Goal: Task Accomplishment & Management: Manage account settings

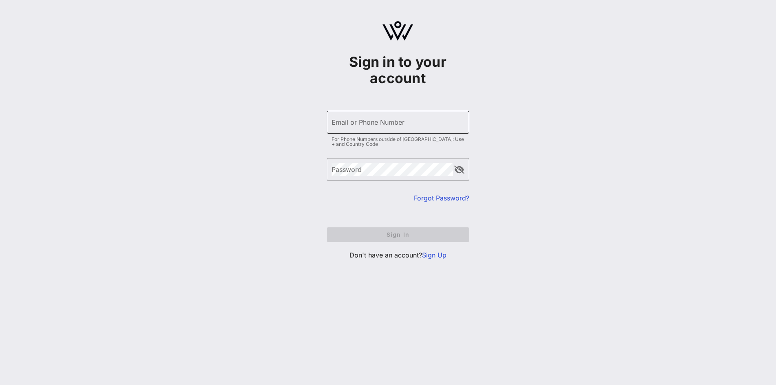
type input "[EMAIL_ADDRESS][DOMAIN_NAME]"
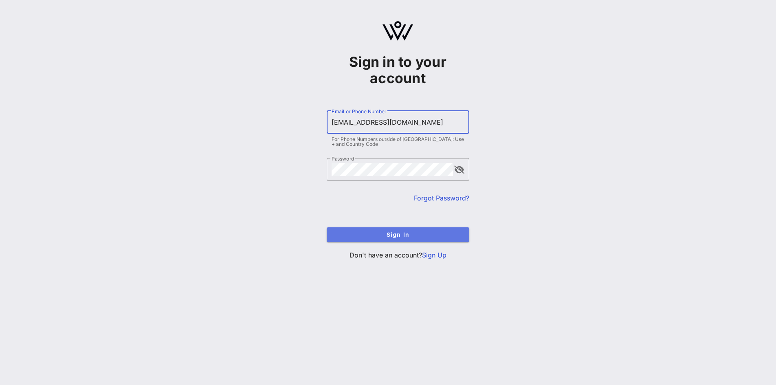
click at [410, 237] on span "Sign In" at bounding box center [398, 234] width 130 height 7
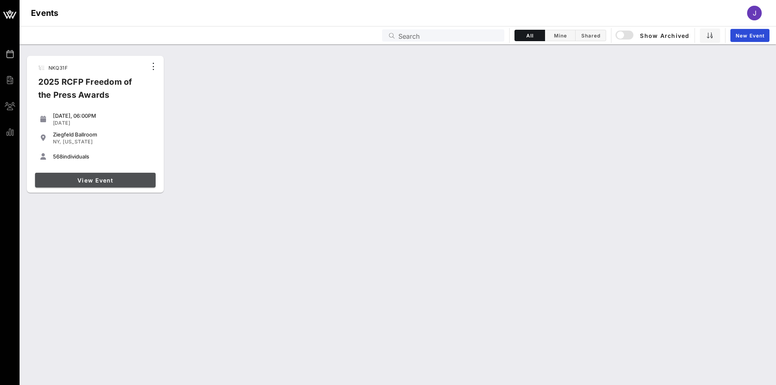
click at [150, 182] on span "View Event" at bounding box center [95, 180] width 114 height 7
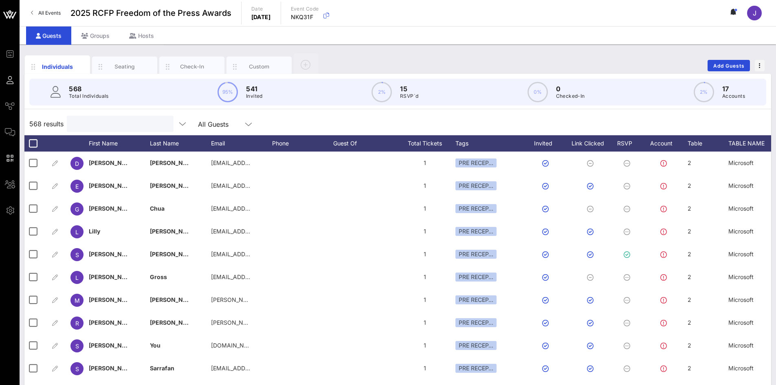
click at [101, 123] on input "text" at bounding box center [119, 124] width 95 height 11
type input "feder"
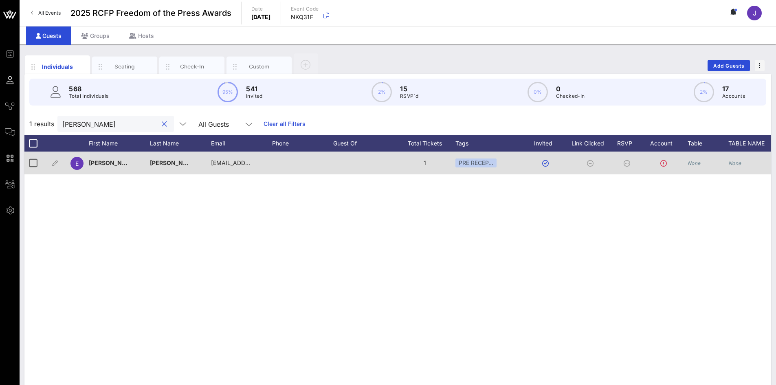
click at [701, 165] on div "None" at bounding box center [707, 167] width 41 height 32
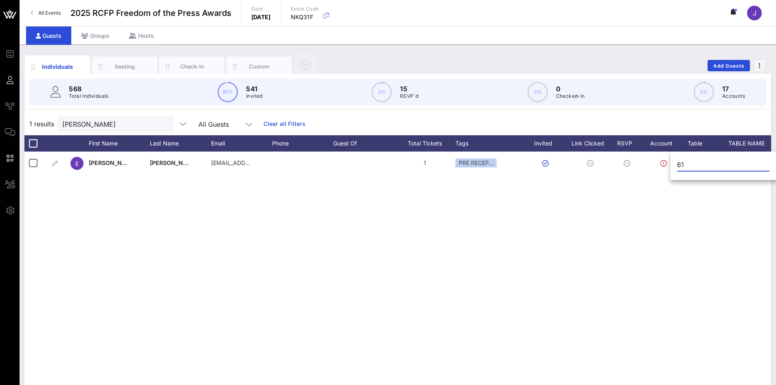
type input "61"
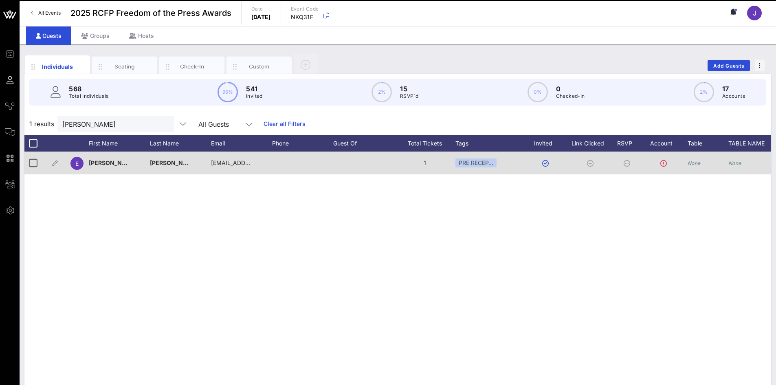
click at [738, 161] on icon "None" at bounding box center [734, 163] width 13 height 6
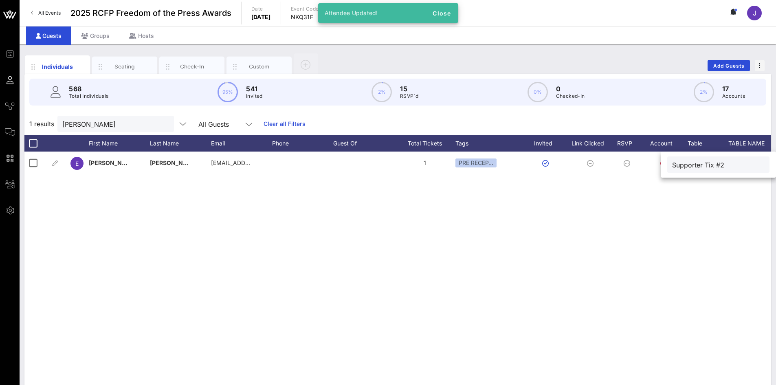
type input "Supporter Tix #2"
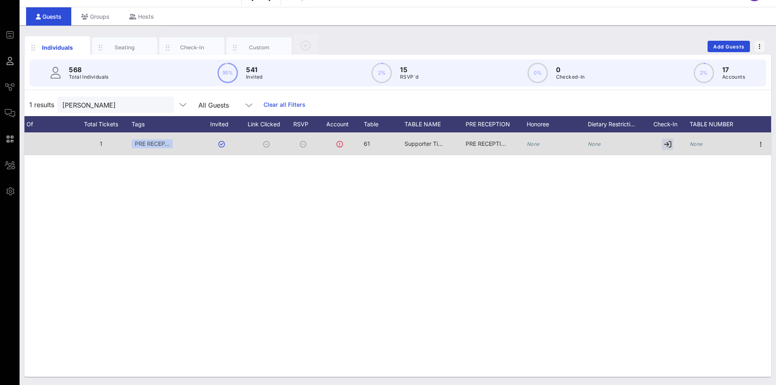
click at [704, 143] on div "None" at bounding box center [719, 148] width 61 height 32
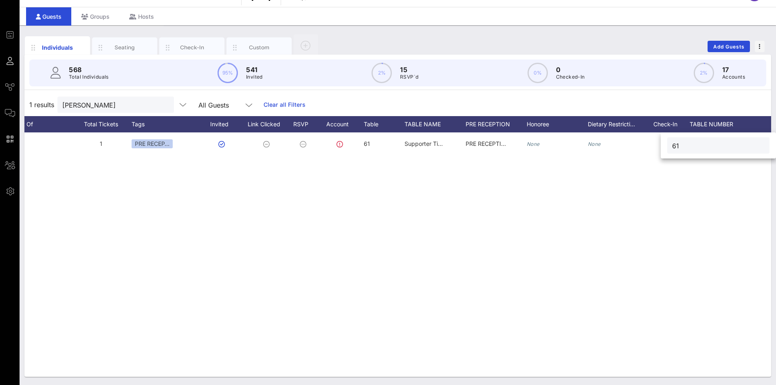
type input "61"
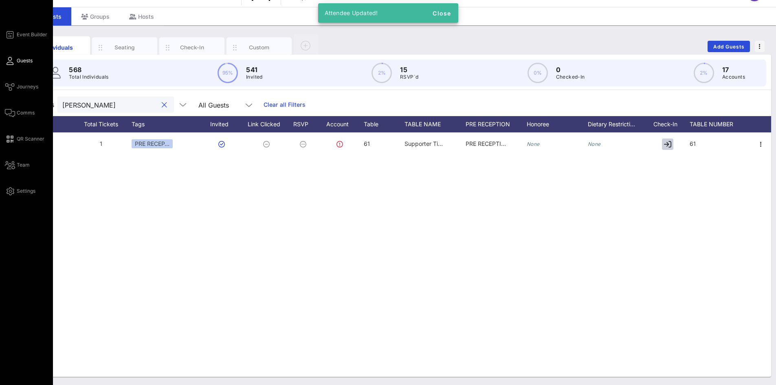
drag, startPoint x: 104, startPoint y: 106, endPoint x: 10, endPoint y: 106, distance: 94.5
click at [10, 106] on div "Event Builder Guests Journeys Comms QR Scanner Team Settings 2025 RCFP Freedom …" at bounding box center [388, 183] width 776 height 404
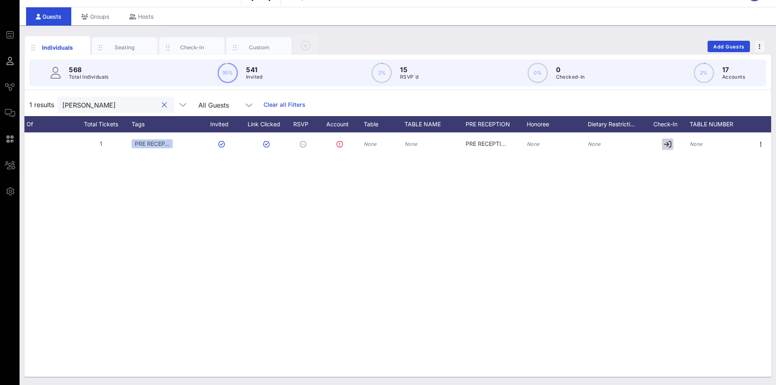
type input "nutter"
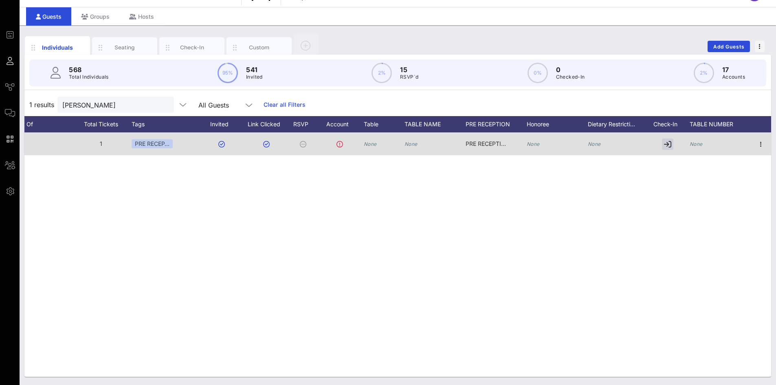
click at [378, 146] on div "None" at bounding box center [384, 148] width 41 height 32
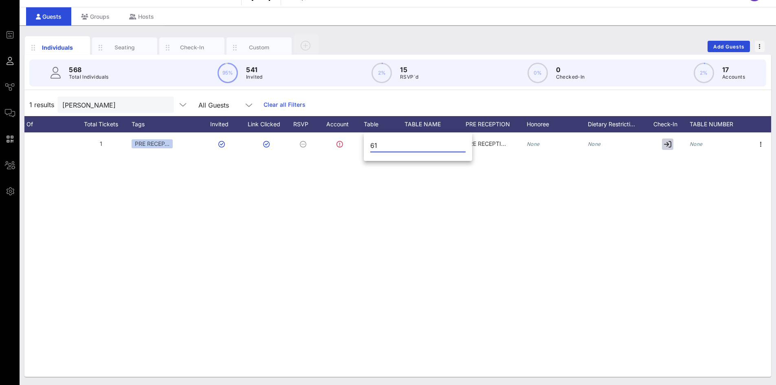
type input "61"
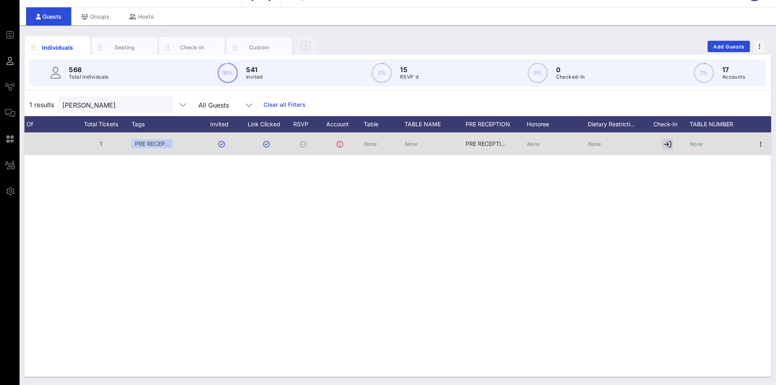
click at [417, 149] on div "None" at bounding box center [434, 148] width 61 height 32
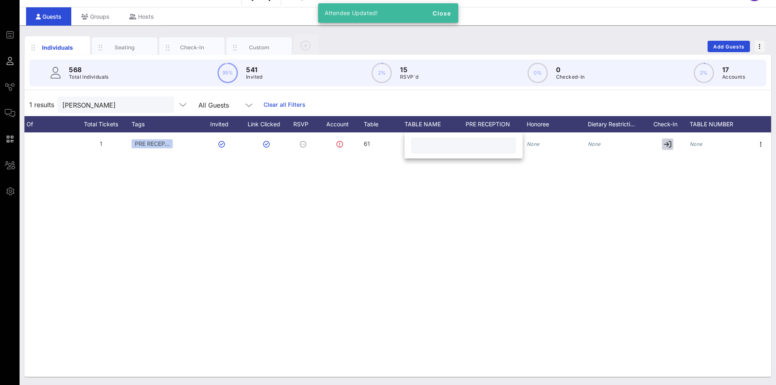
paste input "Supporter Tix #2"
type input "Supporter Tix #2"
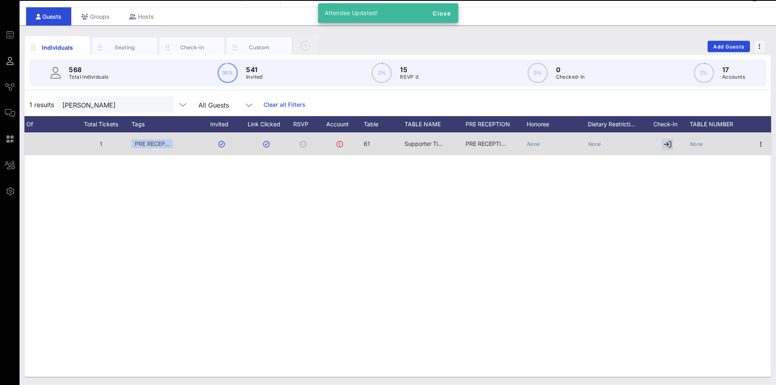
click at [707, 145] on div "None" at bounding box center [719, 148] width 61 height 32
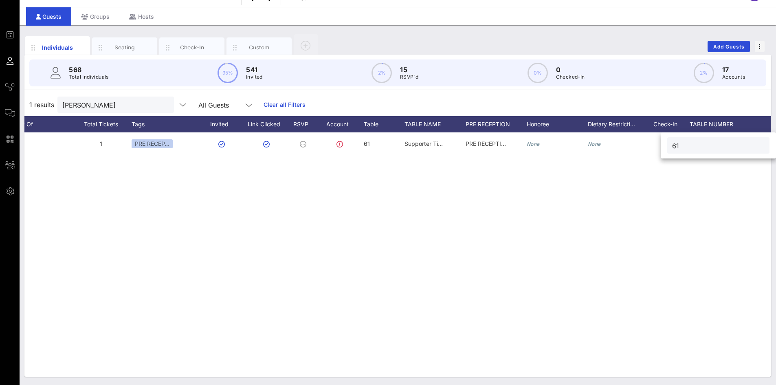
type input "61"
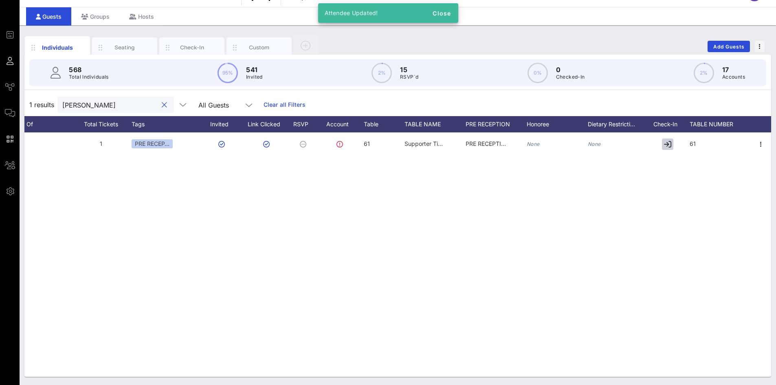
drag, startPoint x: 123, startPoint y: 103, endPoint x: 33, endPoint y: 88, distance: 91.7
click at [33, 88] on div "568 Total Individuals 95% 541 Invited 2% 15 RSVP`d 0% 0 Checked-In 2% 17 Accoun…" at bounding box center [397, 216] width 746 height 322
type input "young"
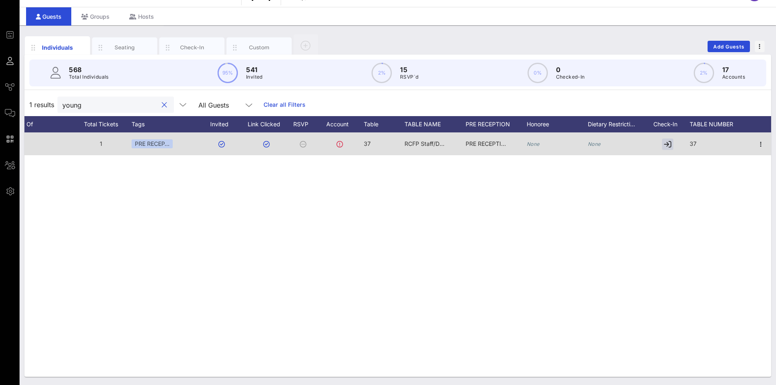
click at [423, 145] on span "RCFP Staff/Donors" at bounding box center [429, 143] width 50 height 7
drag, startPoint x: 476, startPoint y: 145, endPoint x: 384, endPoint y: 148, distance: 92.1
click at [383, 149] on div "Event Builder Guests Journeys Comms QR Scanner Team Settings 2025 RCFP Freedom …" at bounding box center [388, 183] width 776 height 404
paste input "Supporter Tix #2"
type input "Supporter Tix #2"
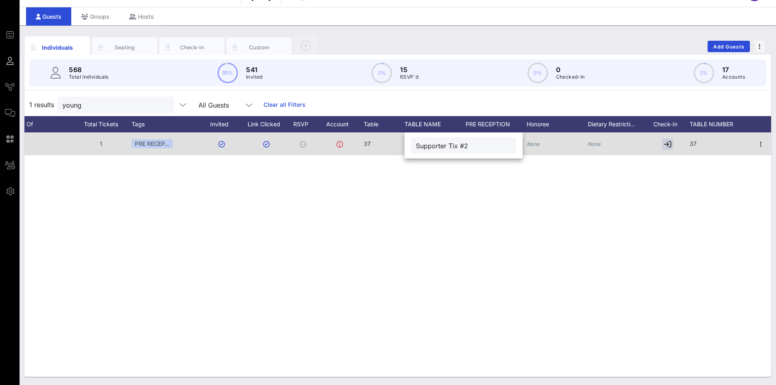
click at [372, 145] on div "37" at bounding box center [384, 148] width 41 height 32
drag, startPoint x: 387, startPoint y: 142, endPoint x: 355, endPoint y: 144, distance: 31.8
click at [355, 144] on div "Event Builder Guests Journeys Comms QR Scanner Team Settings 2025 RCFP Freedom …" at bounding box center [388, 183] width 776 height 404
type input "61"
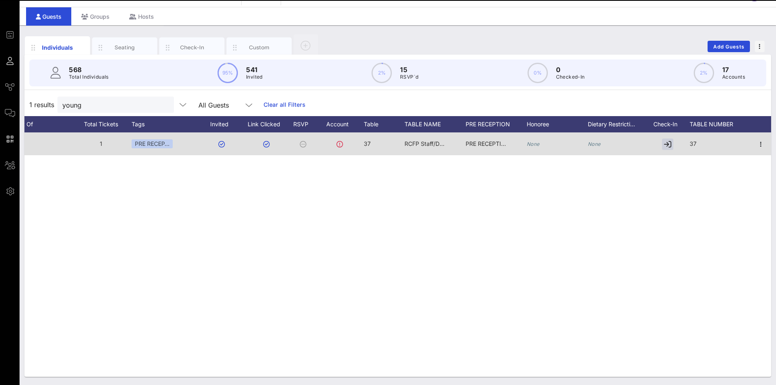
click at [700, 147] on div "37" at bounding box center [719, 148] width 61 height 32
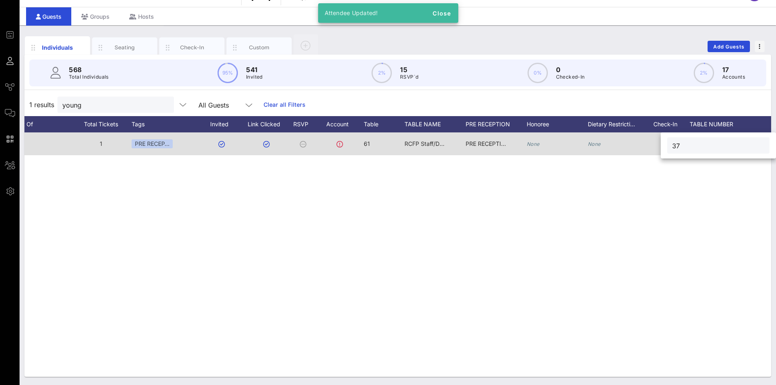
drag, startPoint x: 696, startPoint y: 143, endPoint x: 643, endPoint y: 145, distance: 53.0
click at [643, 145] on div "Event Builder Guests Journeys Comms QR Scanner Team Settings 2025 RCFP Freedom …" at bounding box center [388, 183] width 776 height 404
type input "61"
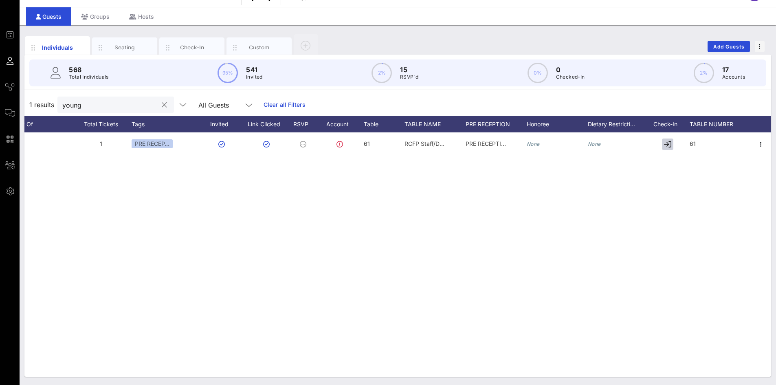
click at [117, 104] on input "young" at bounding box center [109, 104] width 95 height 11
type input "vespa"
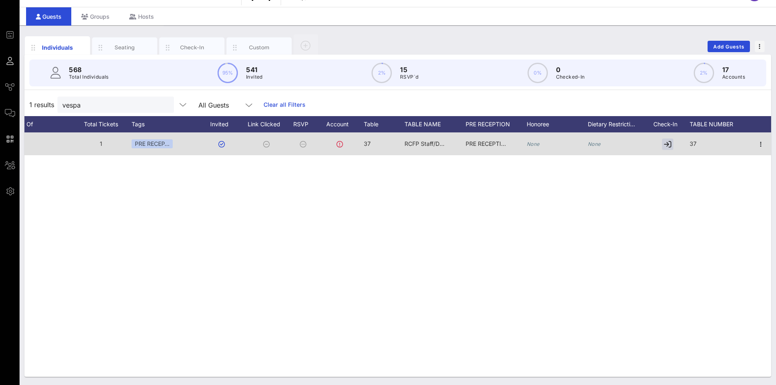
click at [367, 144] on span "37" at bounding box center [367, 143] width 7 height 7
drag, startPoint x: 384, startPoint y: 144, endPoint x: 353, endPoint y: 141, distance: 30.3
click at [354, 144] on div "Event Builder Guests Journeys Comms QR Scanner Team Settings 2025 RCFP Freedom …" at bounding box center [388, 183] width 776 height 404
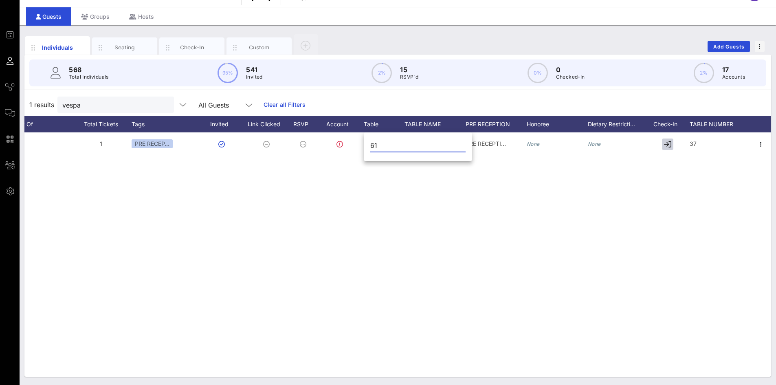
type input "61"
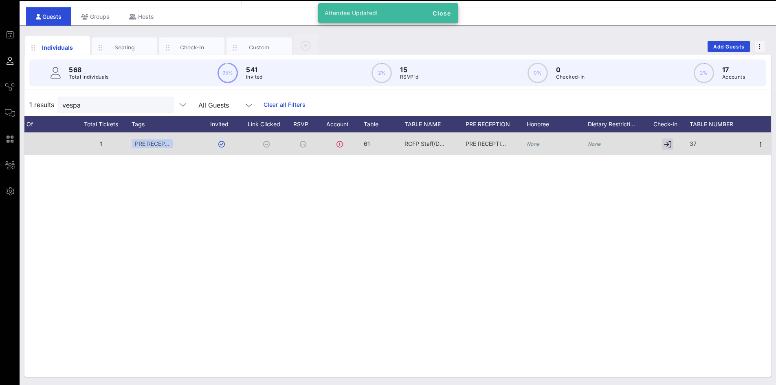
click at [429, 143] on span "RCFP Staff/Donors" at bounding box center [429, 143] width 50 height 7
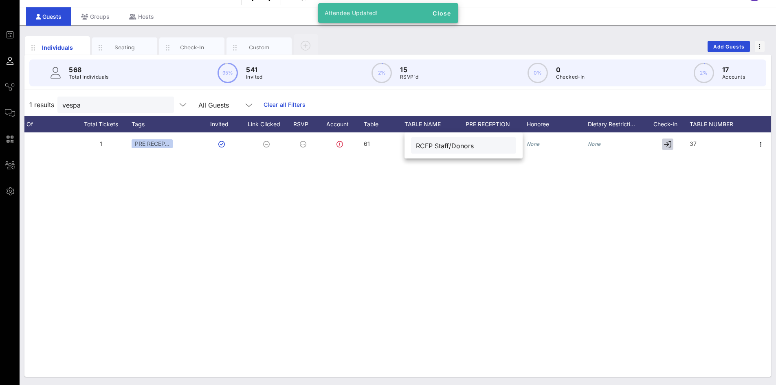
click at [437, 145] on input "RCFP Staff/Donors" at bounding box center [463, 145] width 95 height 11
paste input "Supporter Tix #2"
type input "Supporter Tix #2"
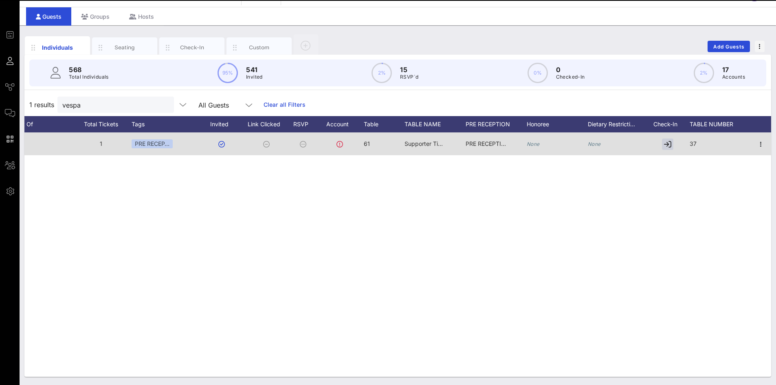
click at [698, 143] on div "37" at bounding box center [719, 148] width 61 height 32
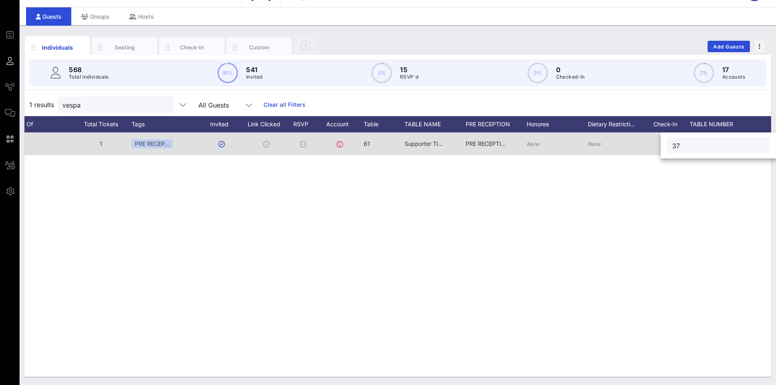
drag, startPoint x: 702, startPoint y: 145, endPoint x: 641, endPoint y: 144, distance: 60.3
click at [641, 144] on div "Event Builder Guests Journeys Comms QR Scanner Team Settings 2025 RCFP Freedom …" at bounding box center [388, 183] width 776 height 404
type input "61"
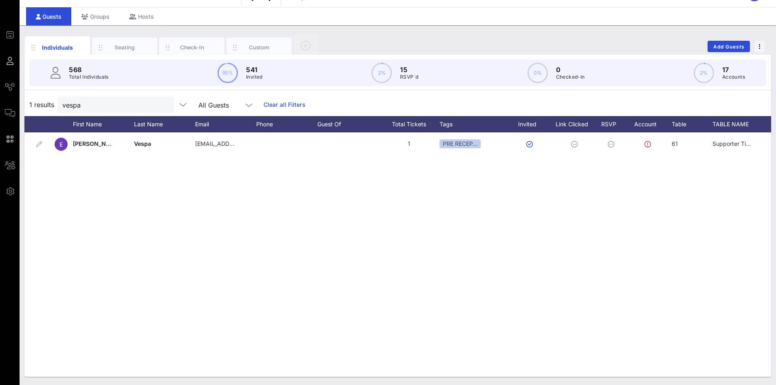
scroll to position [0, 11]
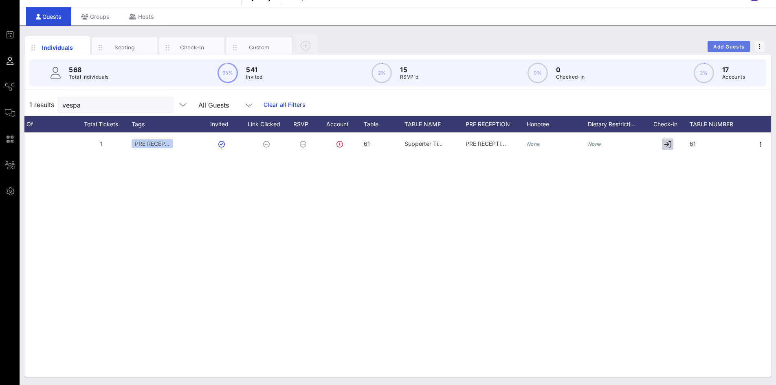
click at [727, 47] on span "Add Guests" at bounding box center [729, 47] width 32 height 6
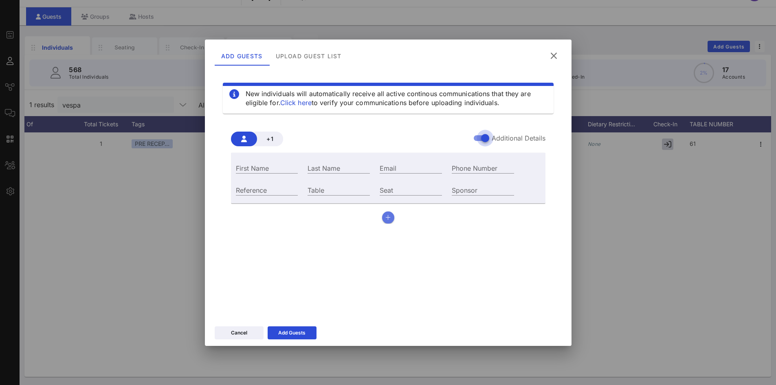
click at [389, 217] on icon "button" at bounding box center [387, 218] width 5 height 6
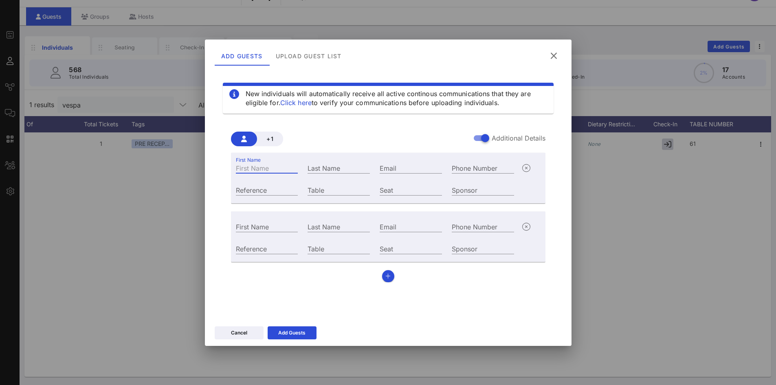
click at [262, 169] on input "First Name" at bounding box center [267, 167] width 62 height 11
click at [327, 189] on input "Table" at bounding box center [338, 189] width 62 height 11
click at [417, 166] on input "Email" at bounding box center [411, 167] width 62 height 11
paste input "ken.davidson@opensocietyfoundations.org"
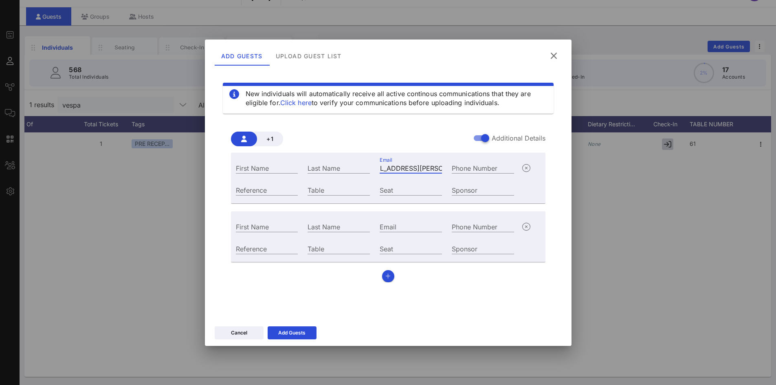
type input "ken.davidson@opensocietyfoundations.org"
click at [394, 227] on input "Email" at bounding box center [411, 226] width 62 height 11
paste input "curtis.vergara@opensocietyfoundations.org"
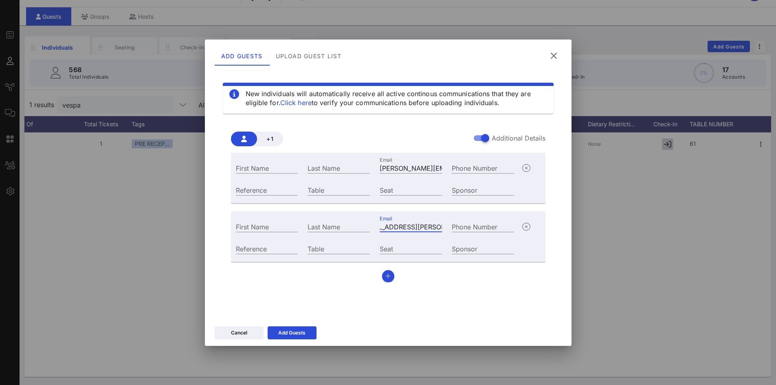
type input "curtis.vergara@opensocietyfoundations.org"
click at [317, 189] on input "Table" at bounding box center [338, 189] width 62 height 11
type input "37"
click at [332, 247] on input "Table" at bounding box center [338, 248] width 62 height 11
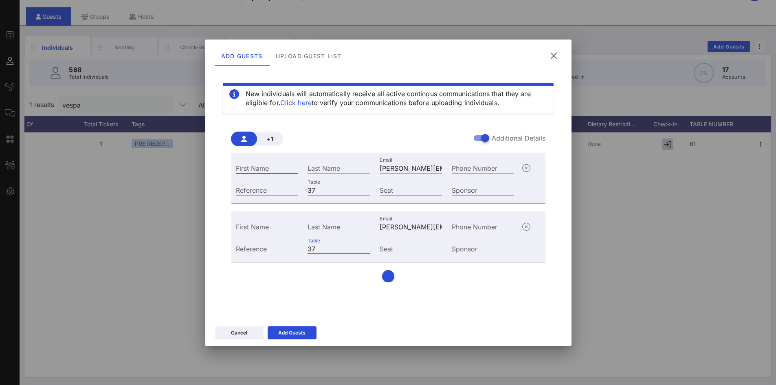
type input "37"
click at [271, 170] on input "First Name" at bounding box center [267, 167] width 62 height 11
type input "KEn"
type input "Davidson"
click at [284, 169] on input "KEn" at bounding box center [267, 167] width 62 height 11
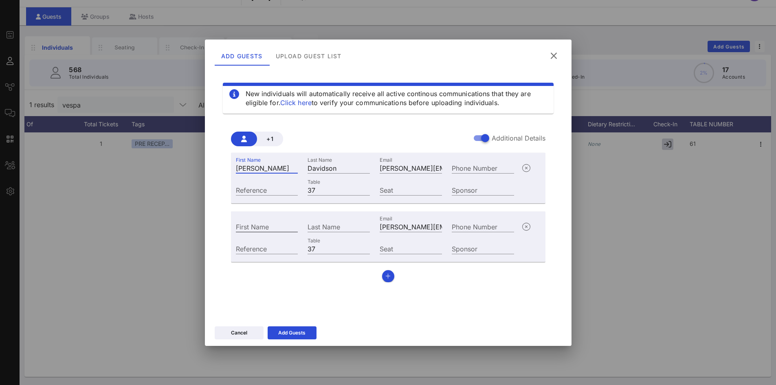
type input "Ken"
click at [281, 223] on input "First Name" at bounding box center [267, 226] width 62 height 11
type input "Curtis"
type input "Vergara"
click at [301, 332] on div "Add Guests" at bounding box center [291, 333] width 27 height 8
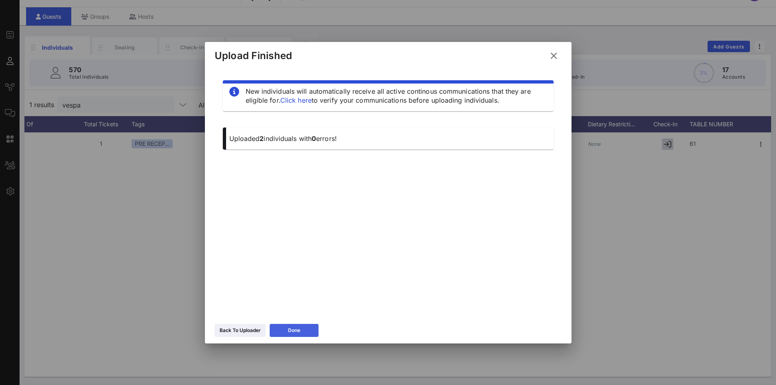
click at [305, 330] on button "Done" at bounding box center [294, 330] width 49 height 13
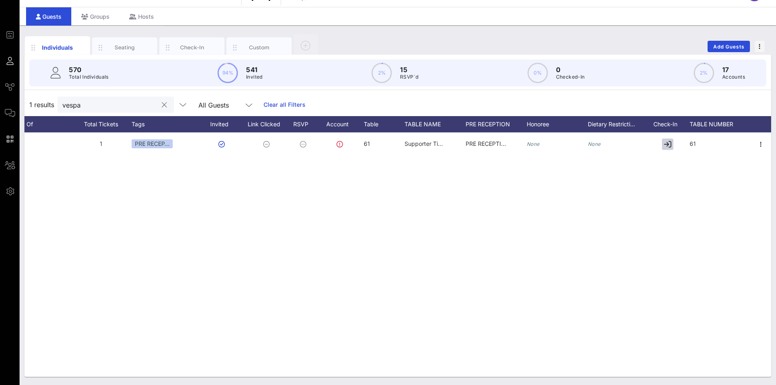
click at [105, 97] on div "vespa" at bounding box center [109, 105] width 95 height 16
drag, startPoint x: 98, startPoint y: 108, endPoint x: 35, endPoint y: 100, distance: 63.1
click at [35, 100] on div "1 results vespa All Guests Clear all Filters" at bounding box center [397, 104] width 746 height 23
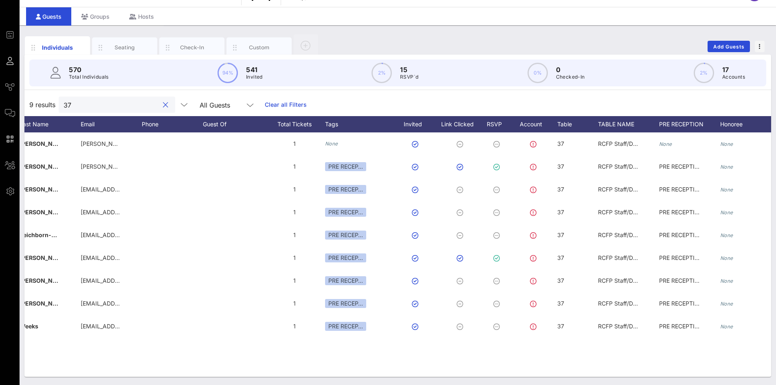
scroll to position [0, 104]
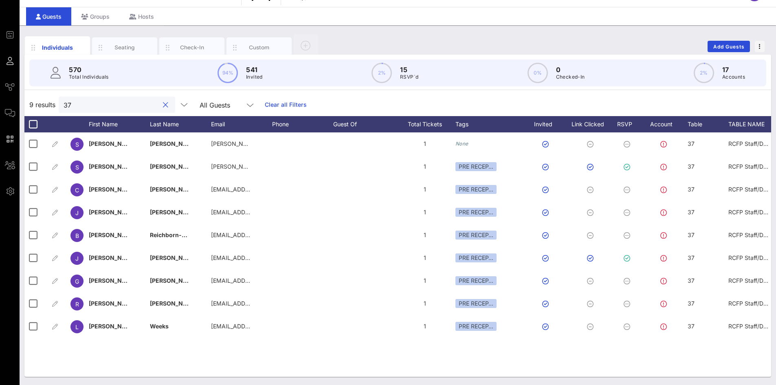
drag, startPoint x: 91, startPoint y: 103, endPoint x: 34, endPoint y: 103, distance: 57.0
click at [34, 103] on div "9 results 37 All Guests Clear all Filters" at bounding box center [397, 104] width 746 height 23
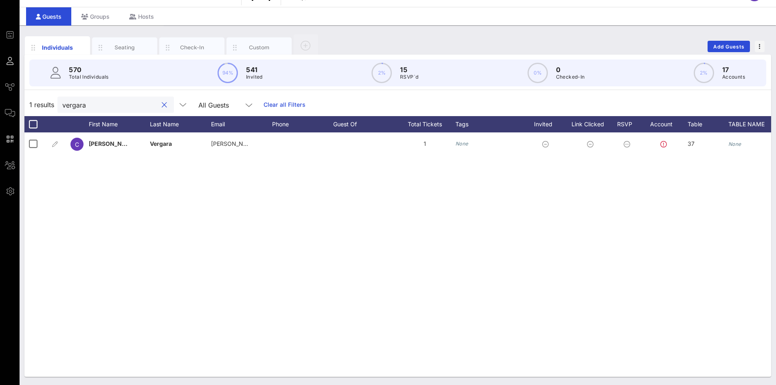
type input "vergara"
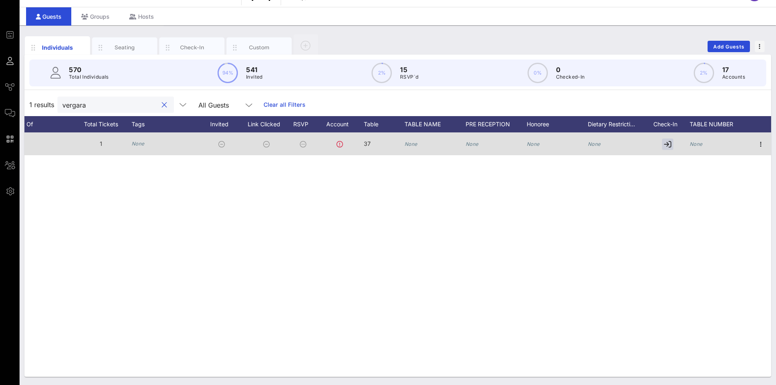
click at [412, 145] on icon "None" at bounding box center [410, 144] width 13 height 6
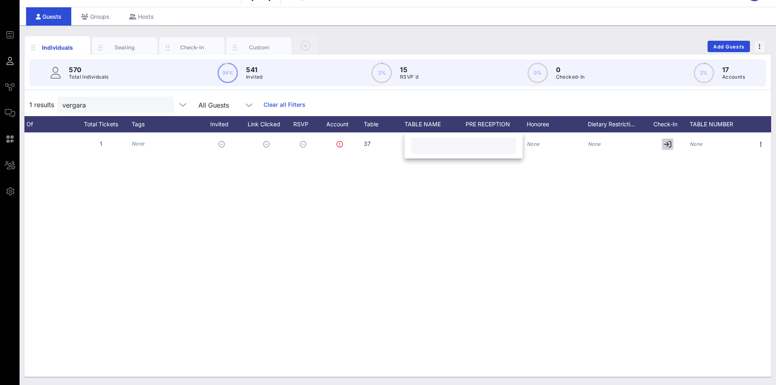
paste input "RCFP Staff/Donors"
type input "RCFP Staff/Donors"
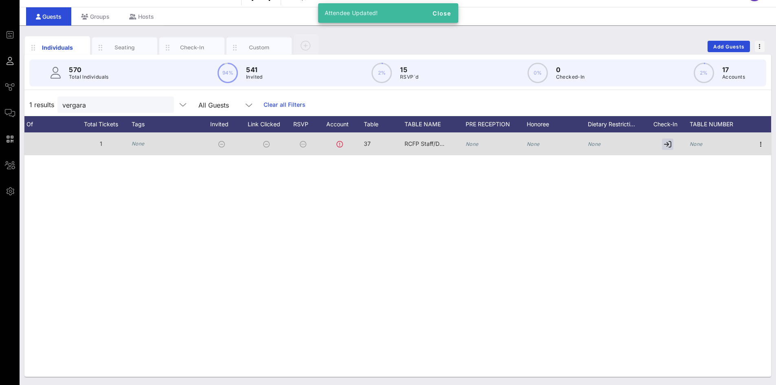
click at [698, 144] on icon "None" at bounding box center [695, 144] width 13 height 6
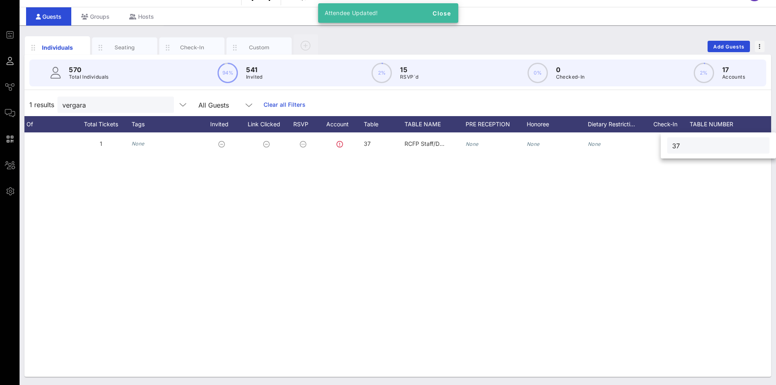
type input "37"
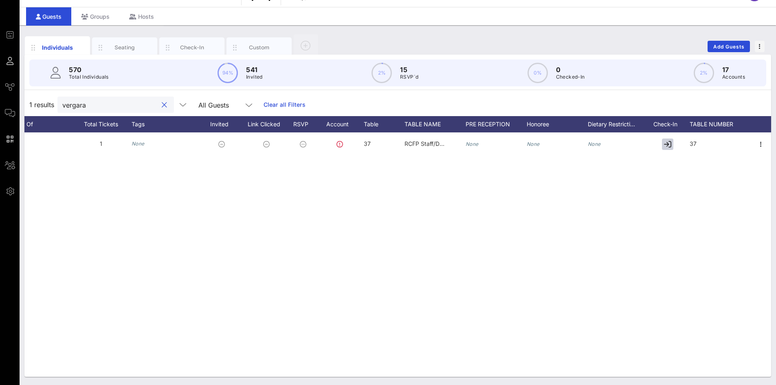
drag, startPoint x: 61, startPoint y: 108, endPoint x: 55, endPoint y: 107, distance: 6.2
click at [53, 108] on div "1 results vergara All Guests Clear all Filters" at bounding box center [397, 104] width 746 height 23
type input "davids"
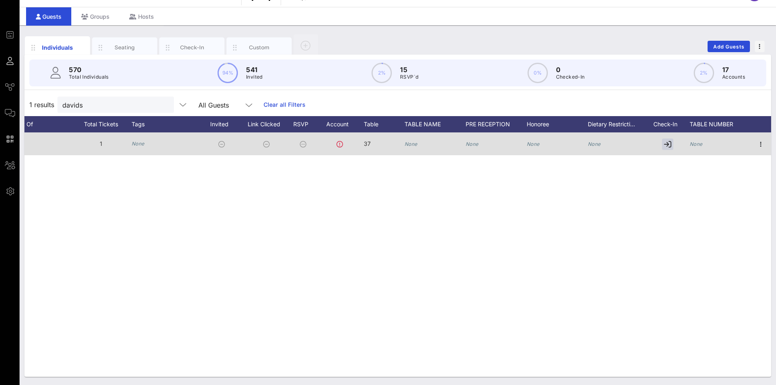
click at [421, 145] on div "None" at bounding box center [434, 148] width 61 height 32
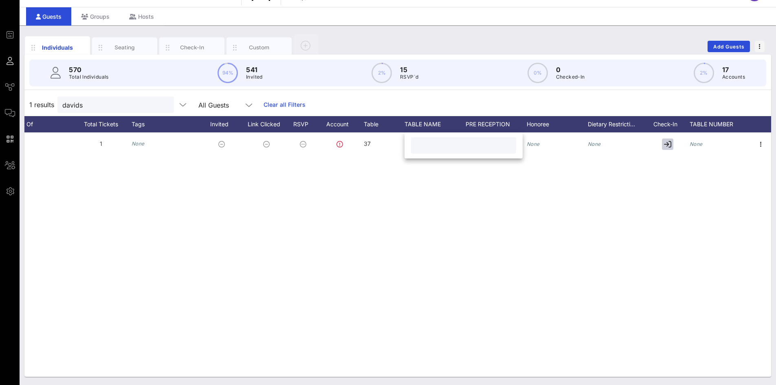
paste input "RCFP Staff/Donors"
type input "RCFP Staff/Donors"
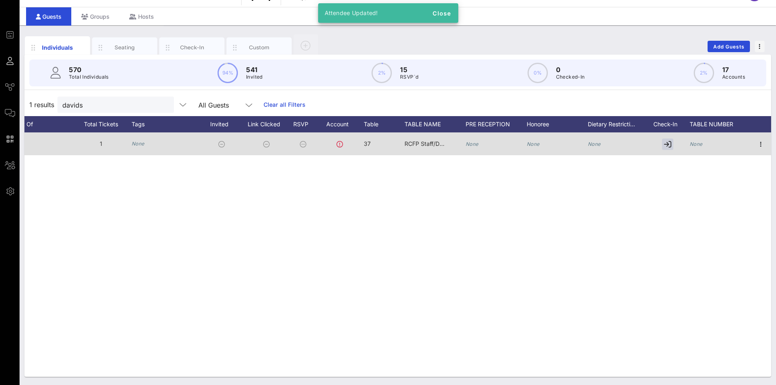
click at [711, 146] on div "None" at bounding box center [719, 148] width 61 height 32
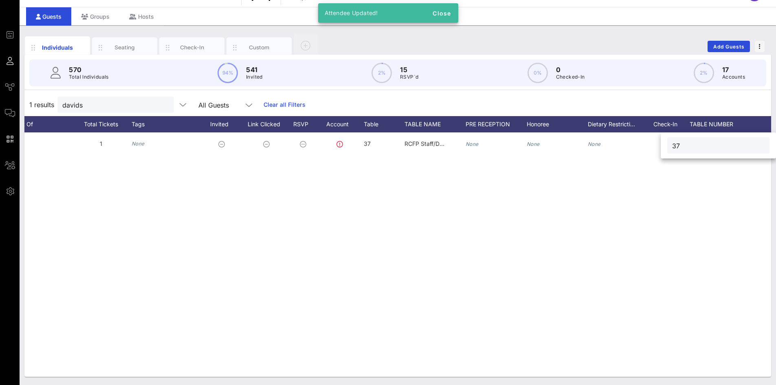
type input "37"
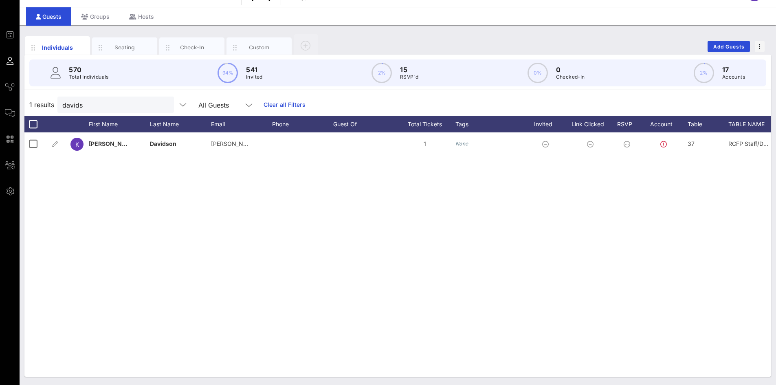
click at [263, 296] on div "K Ken Davidson ken.davidson@opensocietyfoundations.org 1 None 37 RCFP Staff/Don…" at bounding box center [397, 254] width 746 height 244
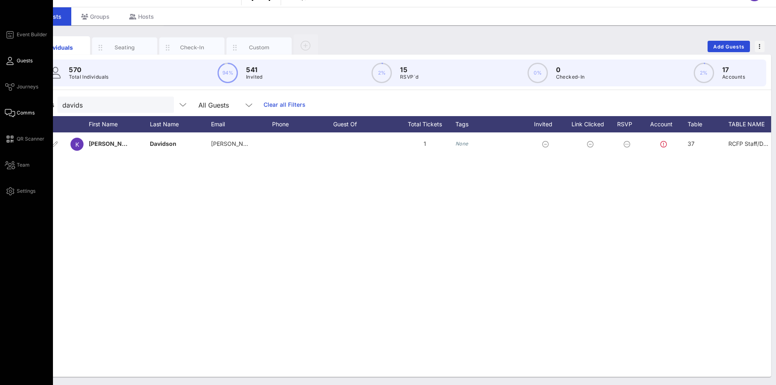
click at [22, 113] on span "Comms" at bounding box center [26, 112] width 18 height 7
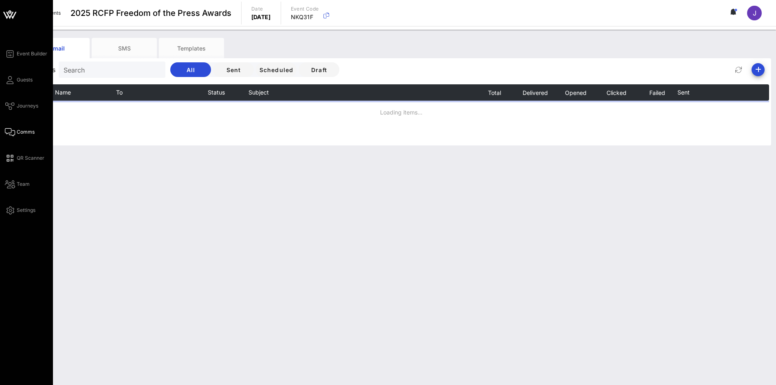
click at [17, 137] on div "Event Builder Guests Journeys Comms QR Scanner Team Settings" at bounding box center [29, 132] width 48 height 166
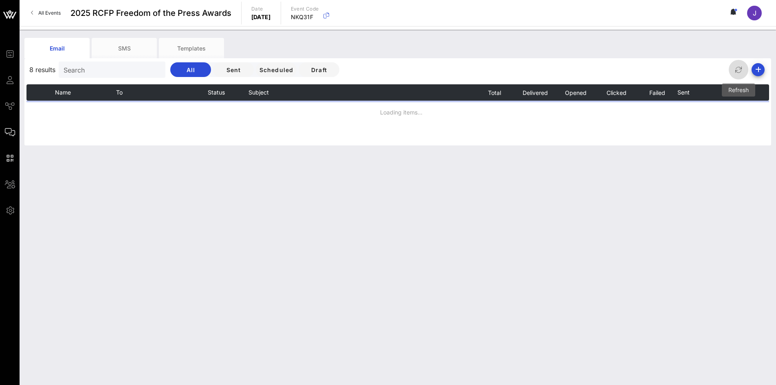
click at [733, 68] on icon "button" at bounding box center [738, 70] width 10 height 10
click at [732, 12] on icon at bounding box center [732, 11] width 2 height 5
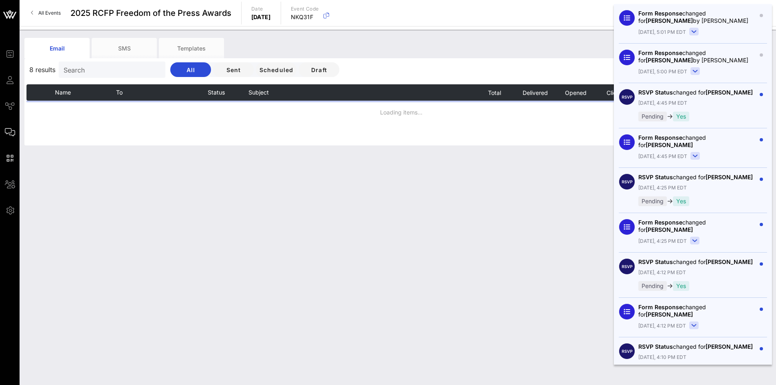
scroll to position [489, 0]
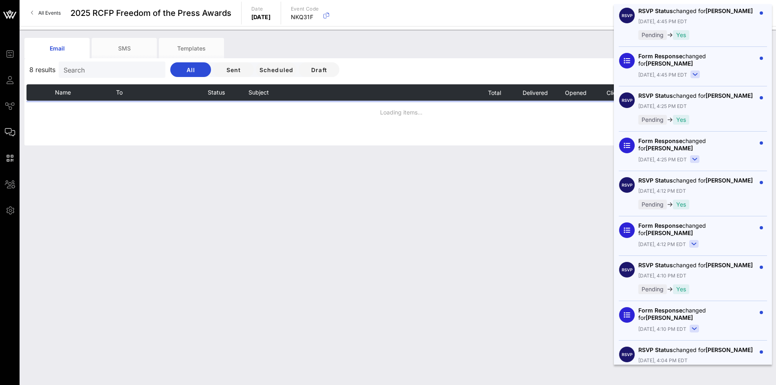
click at [529, 50] on div "Email SMS Templates" at bounding box center [391, 48] width 734 height 20
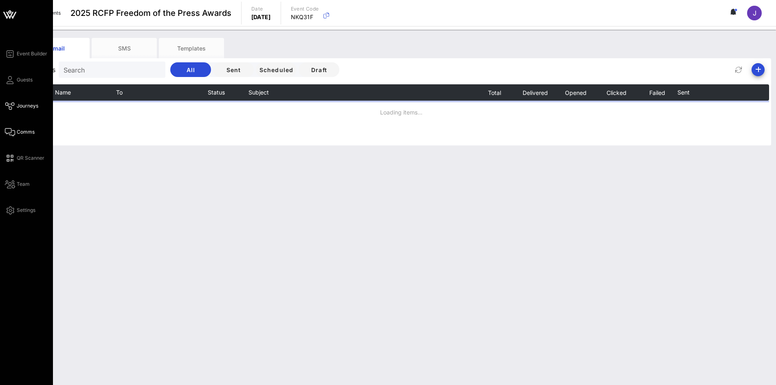
click at [7, 107] on icon at bounding box center [10, 105] width 10 height 1
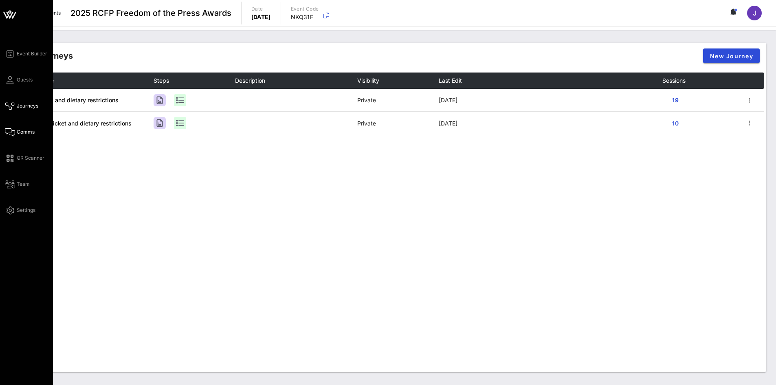
click at [20, 132] on span "Comms" at bounding box center [26, 131] width 18 height 7
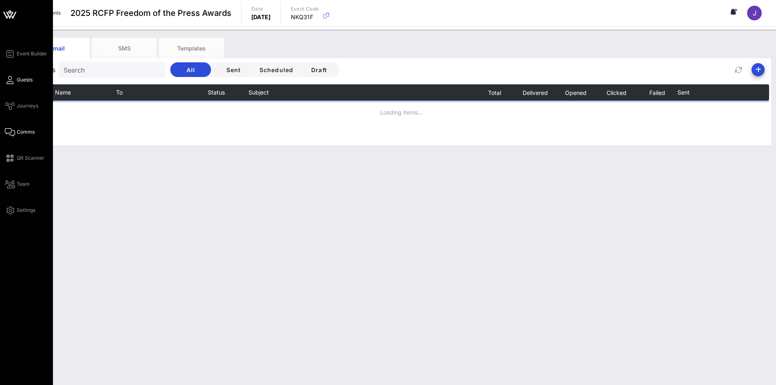
click at [13, 81] on link "Guests" at bounding box center [19, 80] width 28 height 10
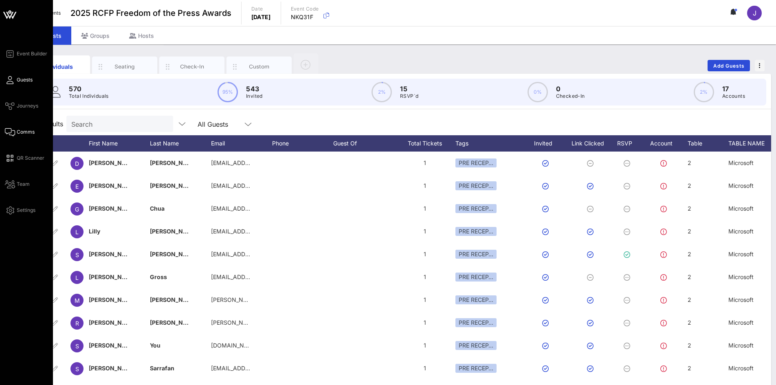
click at [17, 134] on span "Comms" at bounding box center [26, 131] width 18 height 7
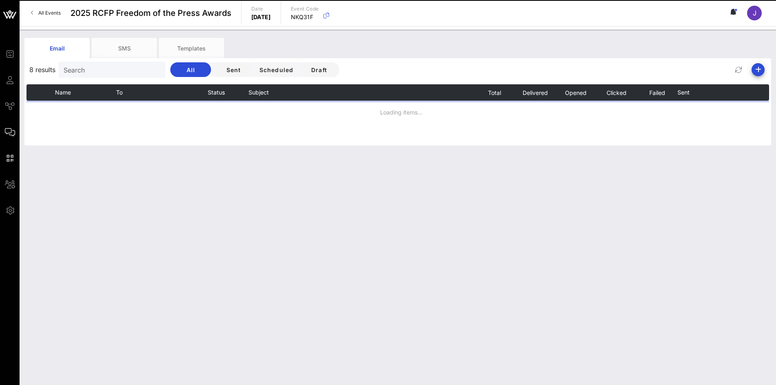
click at [316, 149] on div "Email SMS Templates 8 results Search All Sent Scheduled Draft Name To Status Su…" at bounding box center [398, 207] width 756 height 355
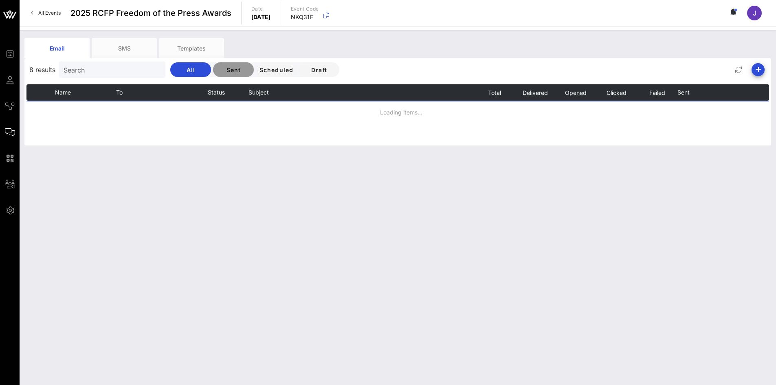
click at [222, 69] on span "Sent" at bounding box center [234, 69] width 28 height 7
click at [191, 70] on span "All" at bounding box center [191, 69] width 28 height 7
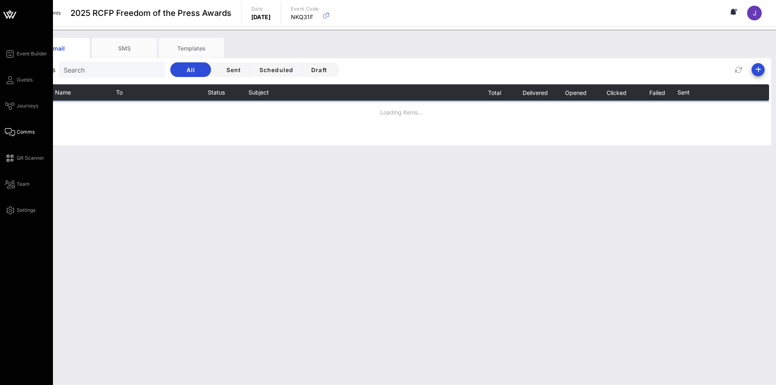
click at [23, 135] on span "Comms" at bounding box center [26, 131] width 18 height 7
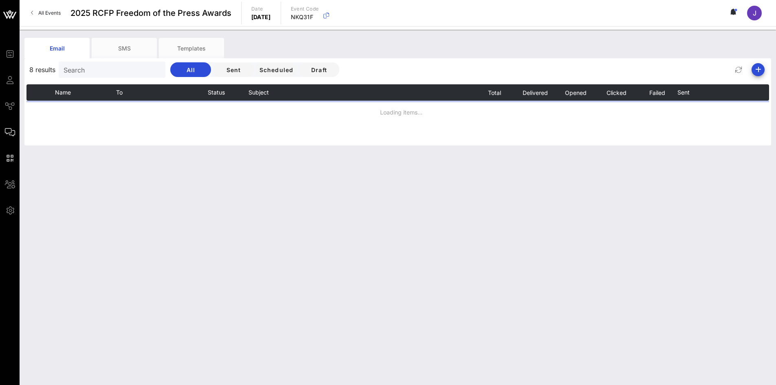
click at [731, 9] on icon at bounding box center [733, 12] width 7 height 7
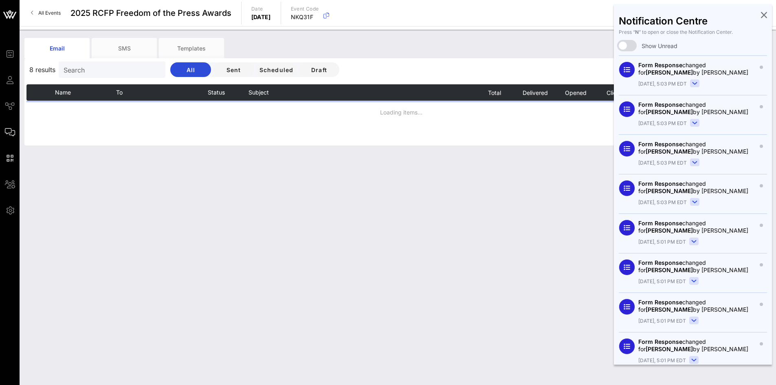
click at [761, 15] on icon at bounding box center [764, 15] width 6 height 2
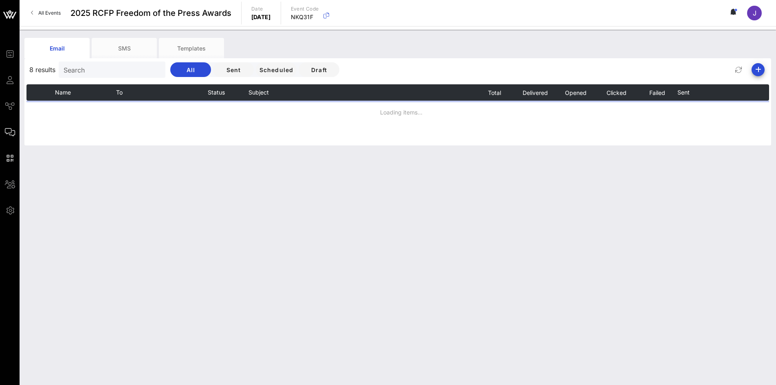
click at [755, 16] on span "J" at bounding box center [755, 13] width 4 height 8
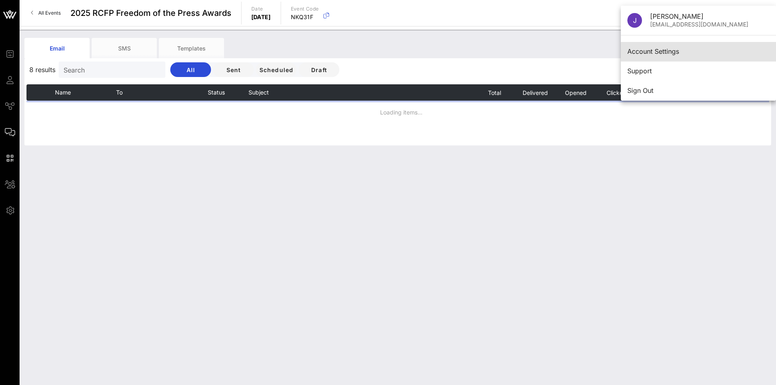
click at [642, 52] on div "Account Settings" at bounding box center [698, 52] width 142 height 8
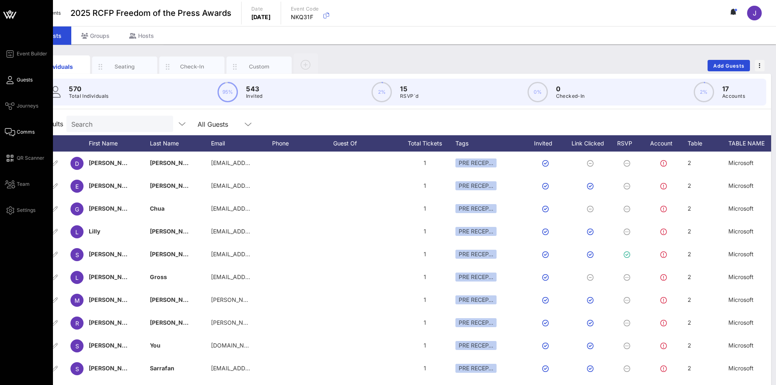
click at [18, 135] on span "Comms" at bounding box center [26, 131] width 18 height 7
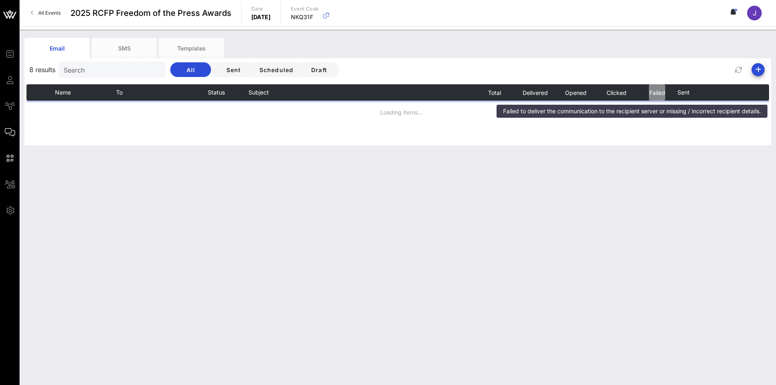
click at [657, 94] on span "Failed" at bounding box center [657, 92] width 16 height 7
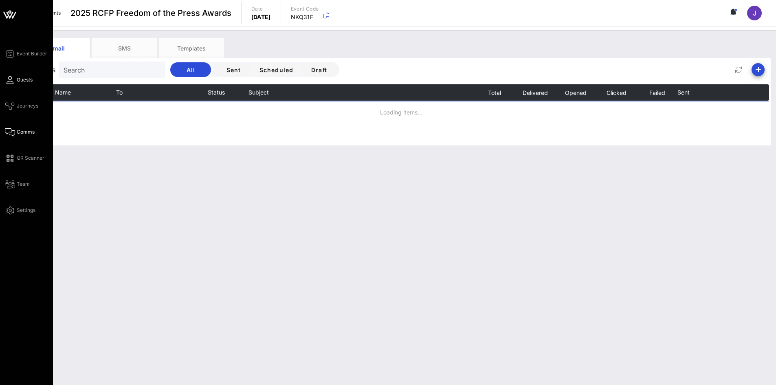
click at [13, 81] on icon at bounding box center [10, 79] width 10 height 1
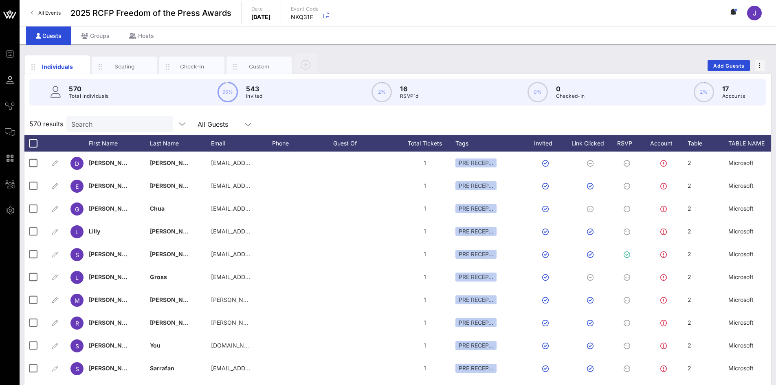
click at [108, 97] on p "Total Individuals" at bounding box center [89, 96] width 40 height 8
click at [116, 126] on input "text" at bounding box center [118, 124] width 95 height 11
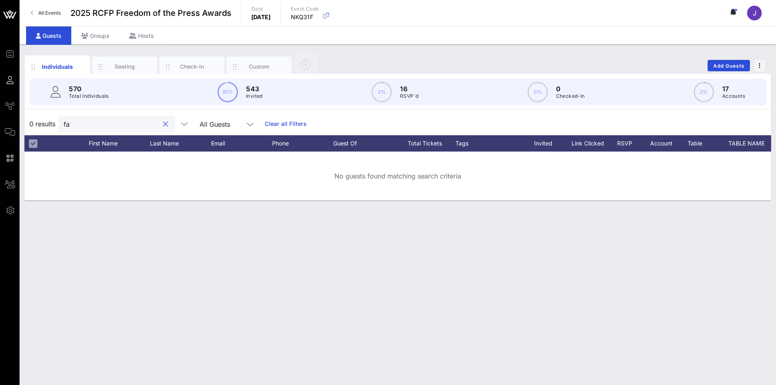
type input "f"
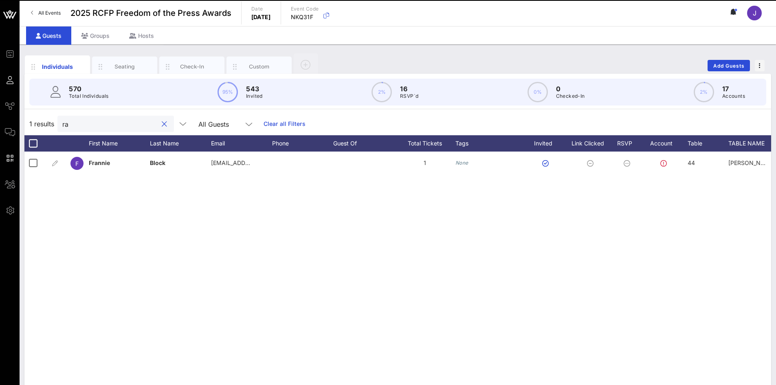
type input "r"
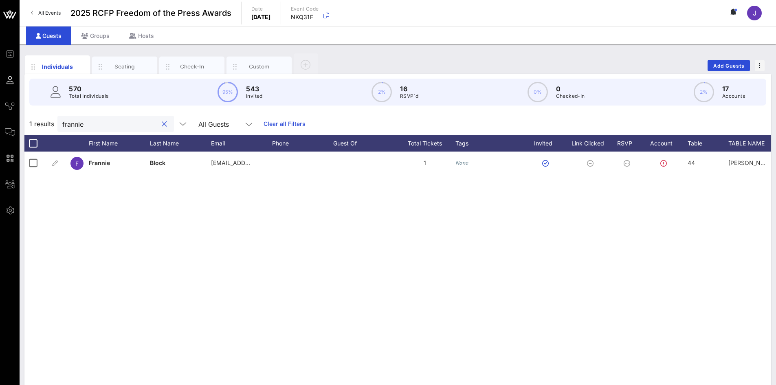
type input "frannie"
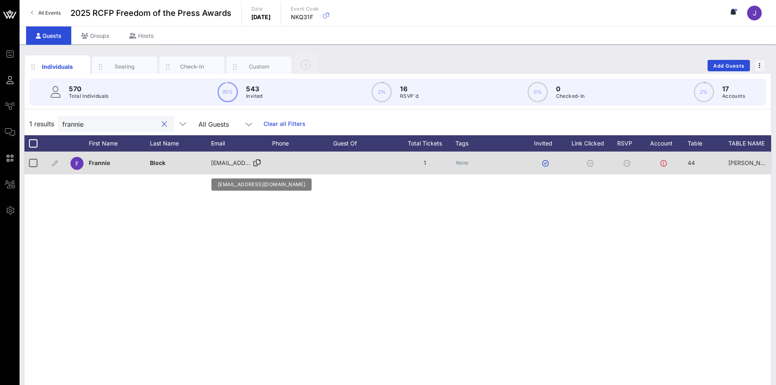
click at [232, 169] on div "[EMAIL_ADDRESS][DOMAIN_NAME]" at bounding box center [231, 162] width 41 height 23
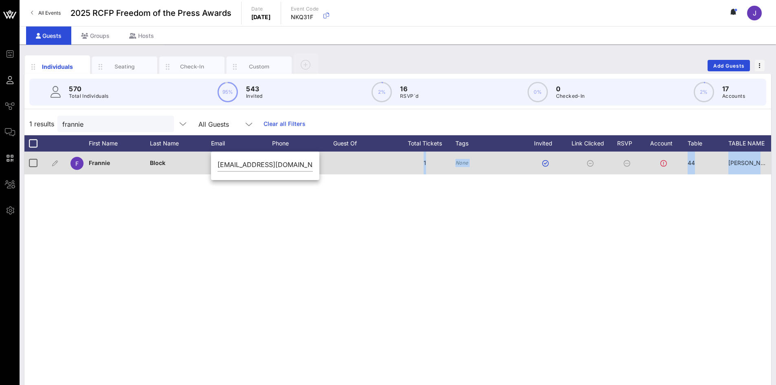
drag, startPoint x: 302, startPoint y: 169, endPoint x: 236, endPoint y: 159, distance: 66.3
click at [209, 165] on div "Event Builder Guests Journeys Comms QR Scanner Team Settings 2025 RCFP Freedom …" at bounding box center [388, 202] width 776 height 404
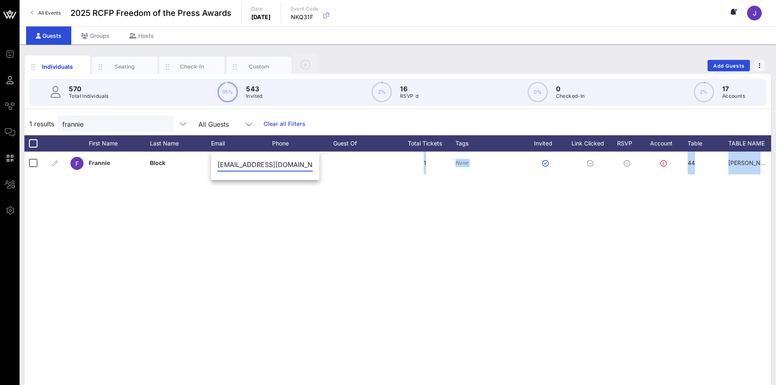
click at [254, 159] on input "[EMAIL_ADDRESS][DOMAIN_NAME]" at bounding box center [264, 164] width 95 height 13
drag, startPoint x: 284, startPoint y: 166, endPoint x: 217, endPoint y: 168, distance: 67.2
click at [217, 168] on div "[EMAIL_ADDRESS][DOMAIN_NAME]" at bounding box center [265, 166] width 108 height 27
paste input "[PERSON_NAME]"
type input "[PERSON_NAME][EMAIL_ADDRESS][DOMAIN_NAME]"
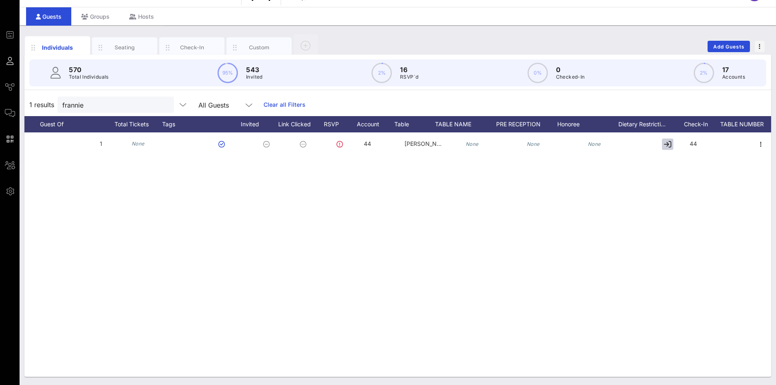
scroll to position [0, 324]
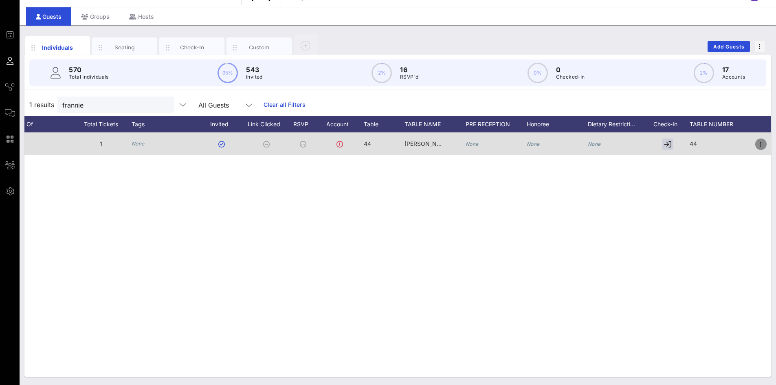
click at [761, 142] on icon "button" at bounding box center [761, 144] width 10 height 10
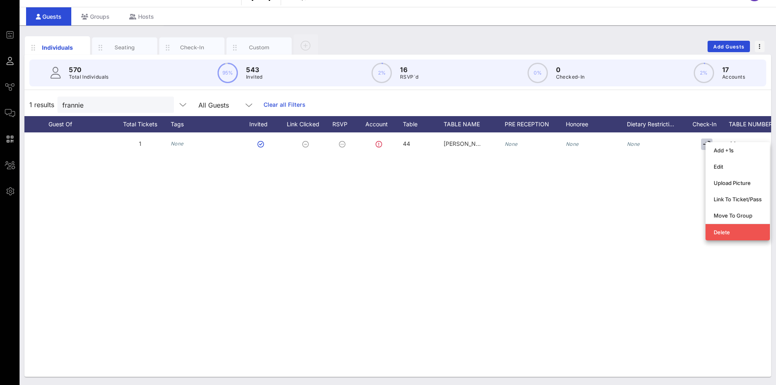
scroll to position [0, 0]
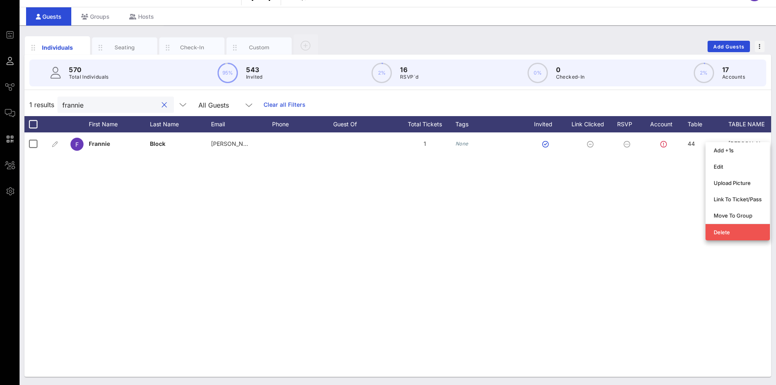
drag, startPoint x: 94, startPoint y: 105, endPoint x: 46, endPoint y: 52, distance: 71.8
click at [44, 104] on div "1 results frannie All Guests Clear all Filters" at bounding box center [397, 104] width 746 height 23
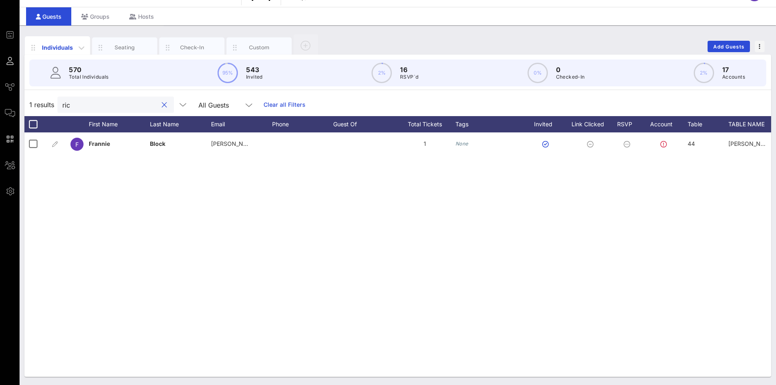
type input "[PERSON_NAME]"
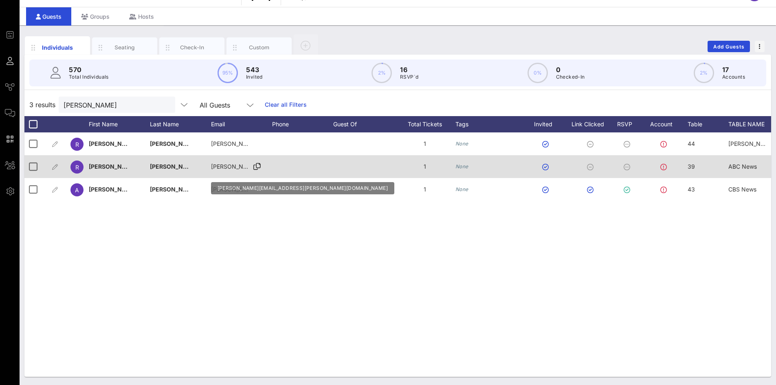
click at [236, 167] on span "[PERSON_NAME][EMAIL_ADDRESS][PERSON_NAME][DOMAIN_NAME]" at bounding box center [307, 166] width 192 height 7
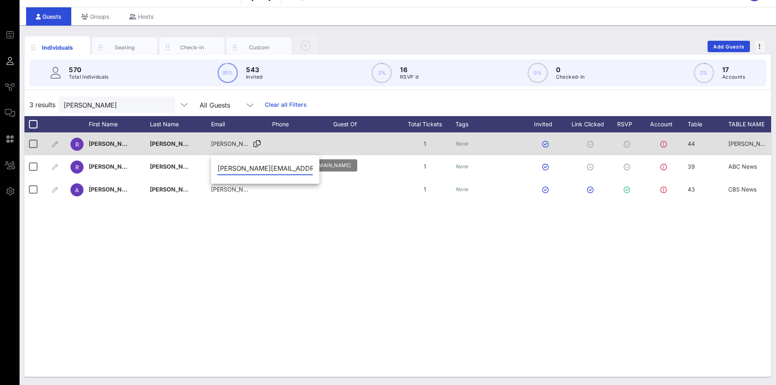
click at [236, 144] on span "[PERSON_NAME][EMAIL_ADDRESS][DOMAIN_NAME]" at bounding box center [283, 143] width 145 height 7
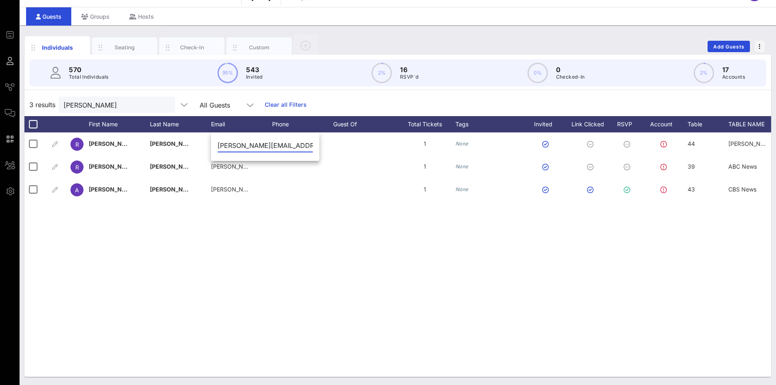
drag, startPoint x: 273, startPoint y: 146, endPoint x: 215, endPoint y: 151, distance: 58.4
click at [213, 148] on div "[PERSON_NAME][EMAIL_ADDRESS][DOMAIN_NAME]" at bounding box center [265, 147] width 108 height 27
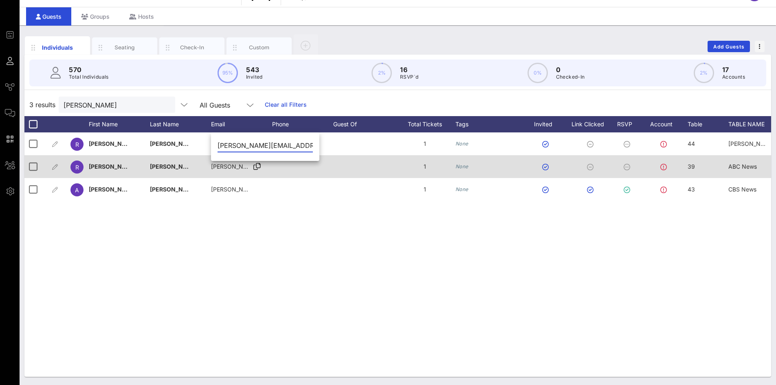
paste input "Rickbrooks"
type input "[EMAIL_ADDRESS][DOMAIN_NAME]"
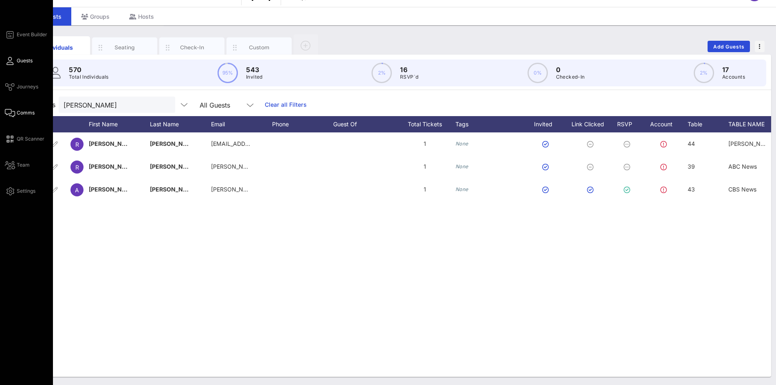
click at [15, 113] on icon at bounding box center [10, 112] width 10 height 1
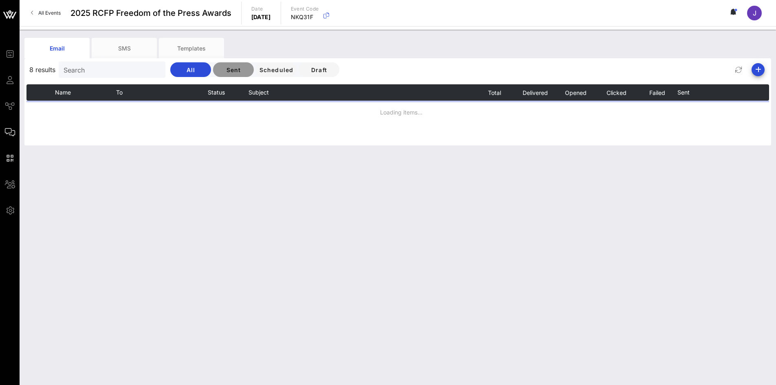
click at [224, 69] on span "Sent" at bounding box center [234, 69] width 28 height 7
click at [97, 71] on input "text" at bounding box center [111, 69] width 95 height 11
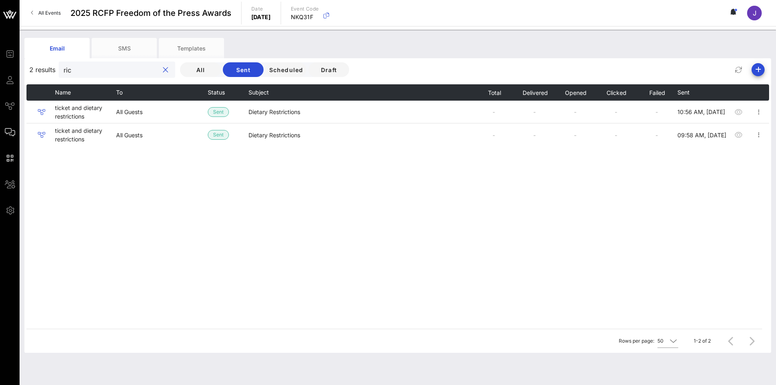
type input "[PERSON_NAME]"
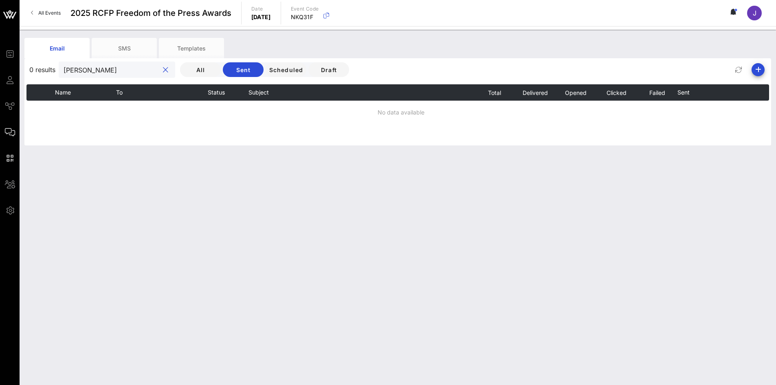
click at [160, 75] on div at bounding box center [165, 70] width 10 height 10
click at [163, 70] on button "clear icon" at bounding box center [165, 70] width 5 height 8
click at [222, 72] on span "Sent" at bounding box center [234, 69] width 28 height 7
click at [180, 69] on span "All" at bounding box center [191, 69] width 28 height 7
click at [34, 70] on span "8 results" at bounding box center [42, 70] width 26 height 10
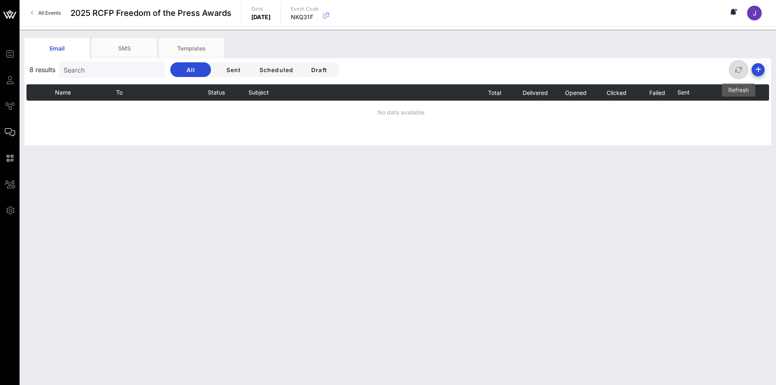
click at [740, 71] on icon "button" at bounding box center [738, 70] width 10 height 10
click at [190, 68] on span "All" at bounding box center [191, 69] width 28 height 7
click at [104, 72] on input "text" at bounding box center [111, 69] width 95 height 11
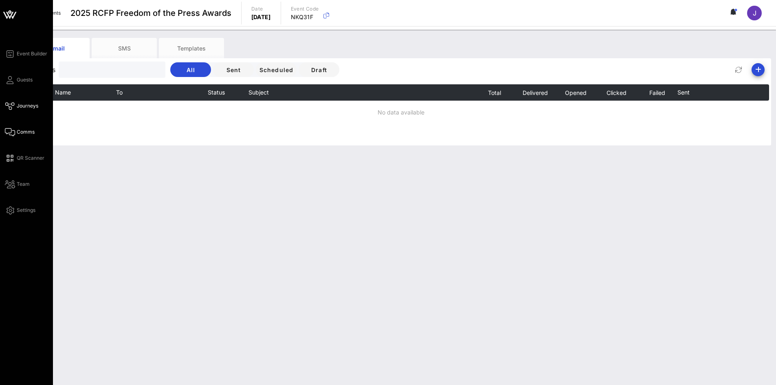
click at [22, 109] on span "Journeys" at bounding box center [28, 105] width 22 height 7
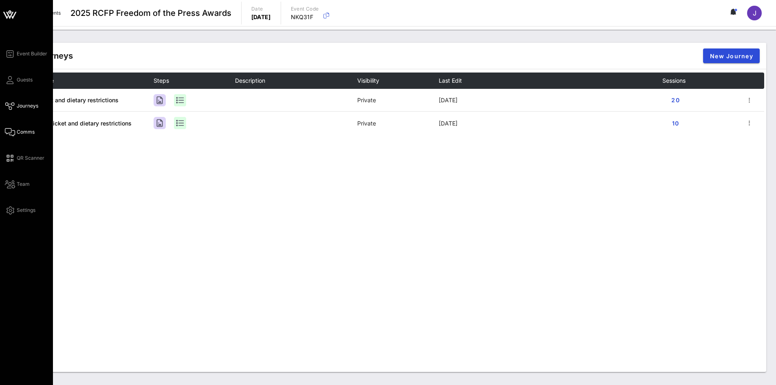
click at [25, 136] on link "Comms" at bounding box center [20, 132] width 30 height 10
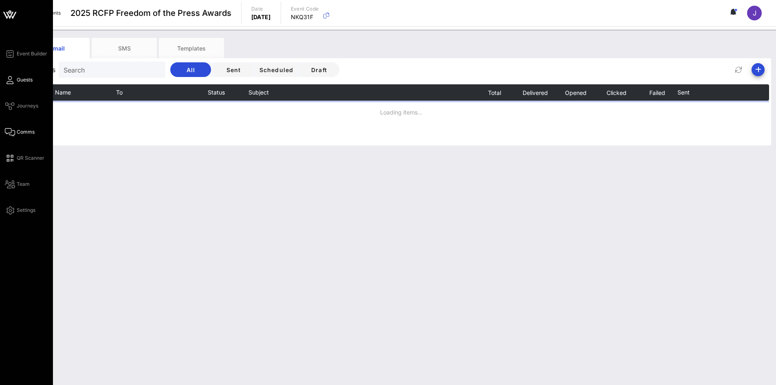
click at [15, 82] on link "Guests" at bounding box center [19, 80] width 28 height 10
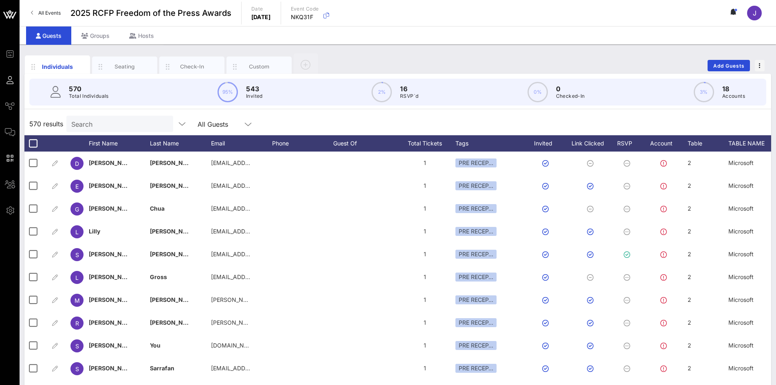
click at [94, 126] on input "Search" at bounding box center [118, 124] width 95 height 11
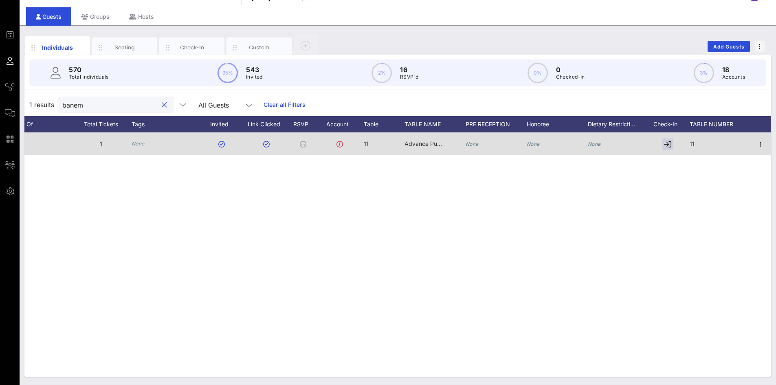
type input "banem"
click at [593, 144] on icon "None" at bounding box center [594, 144] width 13 height 6
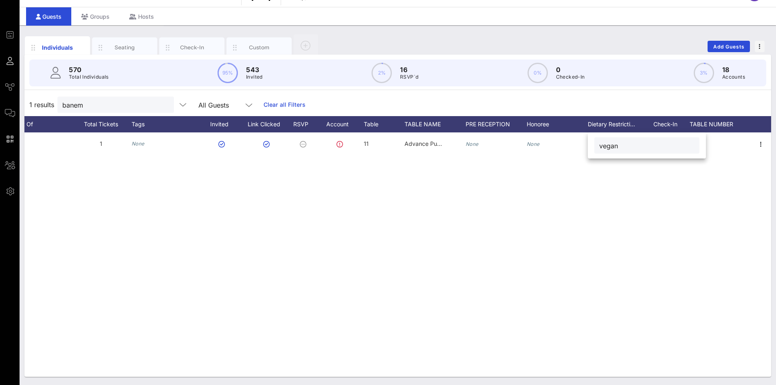
type input "vegan"
click at [544, 241] on div "B [PERSON_NAME] [EMAIL_ADDRESS][DOMAIN_NAME] 1 None 11 Advance Publications Non…" at bounding box center [397, 254] width 746 height 244
drag, startPoint x: 94, startPoint y: 106, endPoint x: 46, endPoint y: 82, distance: 53.0
click at [26, 103] on div "1 results banem All Guests Clear all Filters" at bounding box center [397, 104] width 746 height 23
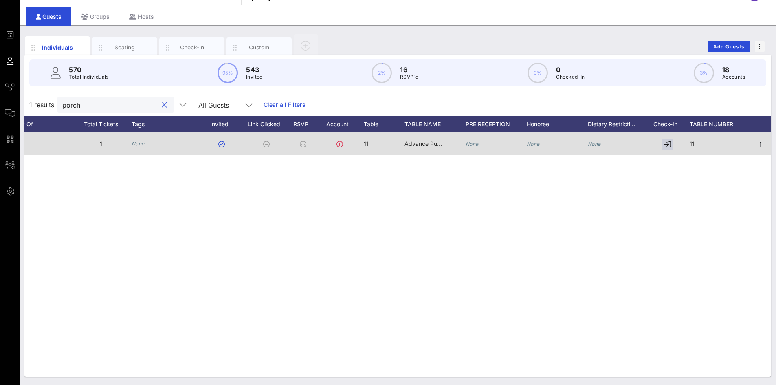
type input "porch"
click at [599, 145] on icon "None" at bounding box center [594, 144] width 13 height 6
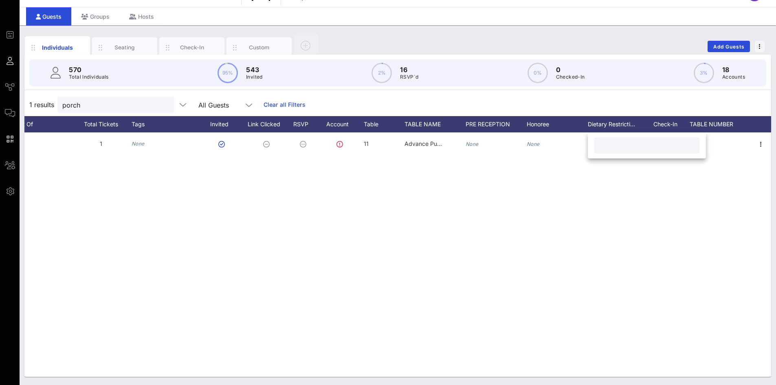
paste input "Can’t eat sushi, eggplant, avocado, zucchini, mayonnaise/aioli"
type input "Can’t eat sushi, eggplant, avocado, zucchini, mayonnaise/aioli"
click at [634, 217] on div "A [PERSON_NAME] [PERSON_NAME][EMAIL_ADDRESS][DOMAIN_NAME] 1 None 11 Advance Pub…" at bounding box center [397, 254] width 746 height 244
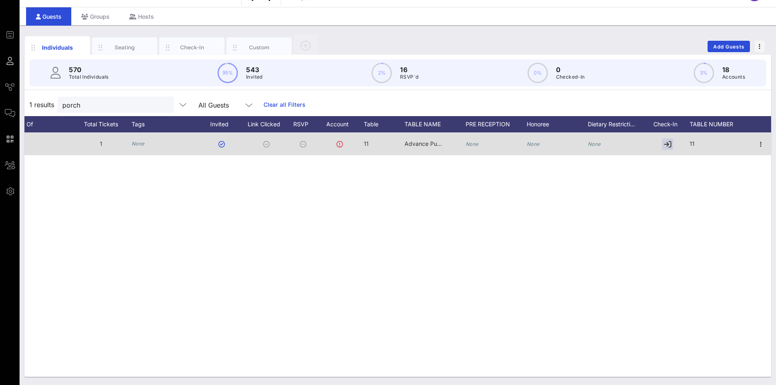
click at [602, 141] on div "None" at bounding box center [618, 148] width 61 height 32
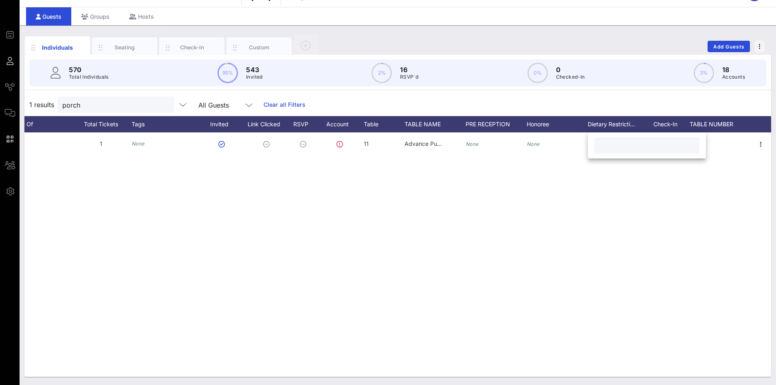
paste input "Can’t eat sushi, eggplant, avocado, zucchini, mayonnaise/aioli"
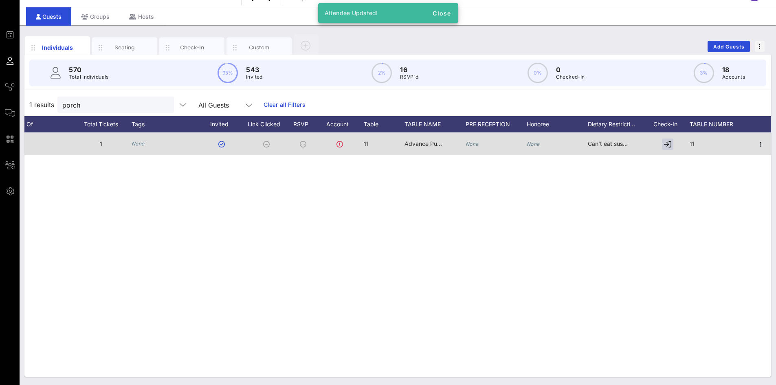
click at [601, 148] on div "Can’t eat sushi, eggplant, avocado, zucchini, mayonnaise/aioli" at bounding box center [608, 143] width 41 height 23
drag, startPoint x: 611, startPoint y: 144, endPoint x: 563, endPoint y: 141, distance: 47.7
click at [563, 141] on div "Event Builder Guests Journeys Comms QR Scanner Team Settings 2025 RCFP Freedom …" at bounding box center [388, 183] width 776 height 404
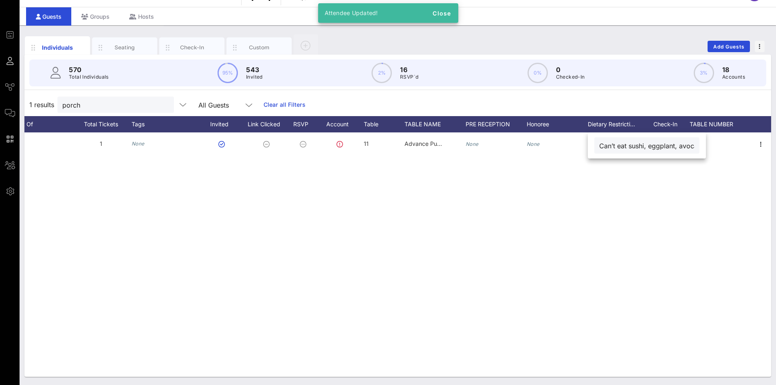
click at [614, 141] on div "Can’t eat sushi, eggplant, avocado, zucchini, mayonnaise/aioli" at bounding box center [646, 145] width 95 height 16
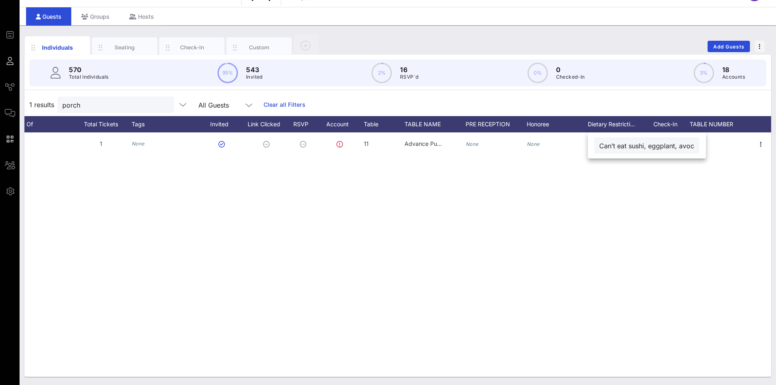
click at [629, 150] on input "Can’t eat sushi, eggplant, avocado, zucchini, mayonnaise/aioli" at bounding box center [646, 145] width 95 height 11
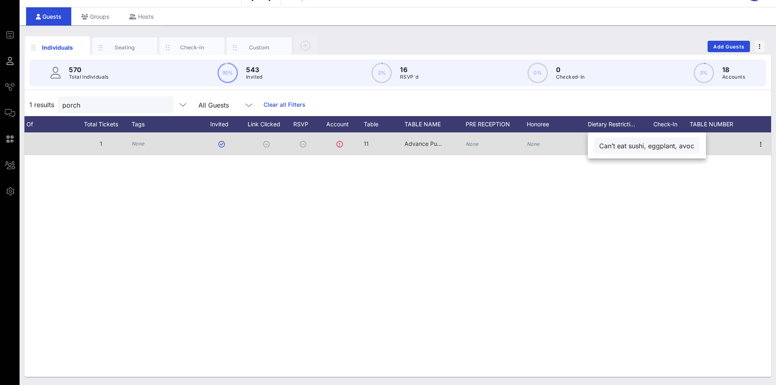
drag, startPoint x: 644, startPoint y: 145, endPoint x: 584, endPoint y: 145, distance: 60.3
click at [584, 145] on div "Event Builder Guests Journeys Comms QR Scanner Team Settings 2025 RCFP Freedom …" at bounding box center [388, 183] width 776 height 404
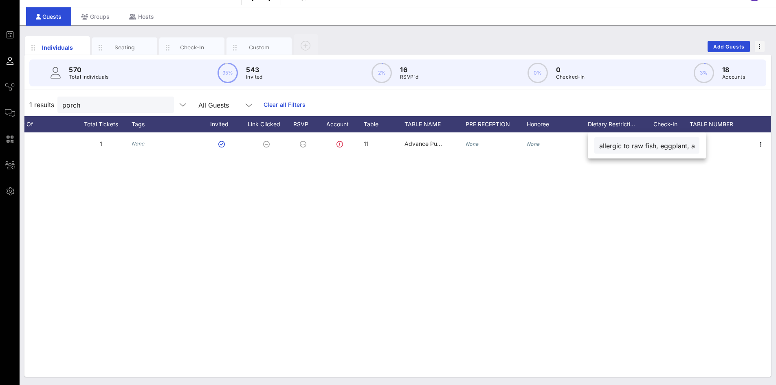
type input "allergic to raw fish, eggplant, avocado, zucchini, mayonnaise/aioli"
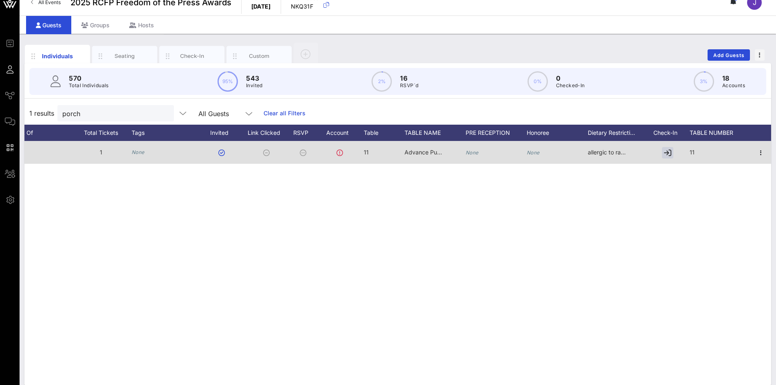
scroll to position [19, 0]
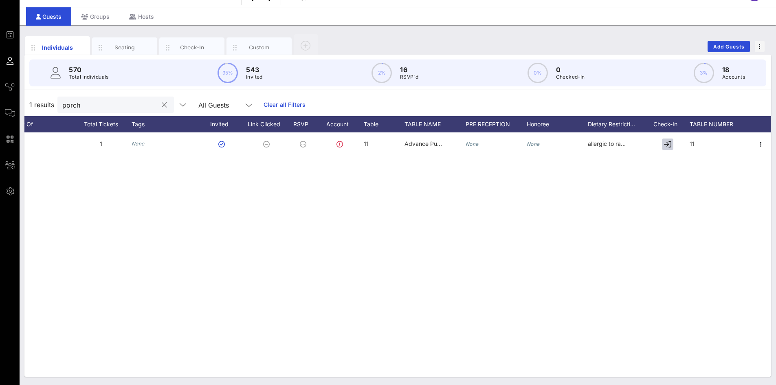
click at [162, 107] on button "clear icon" at bounding box center [164, 105] width 5 height 8
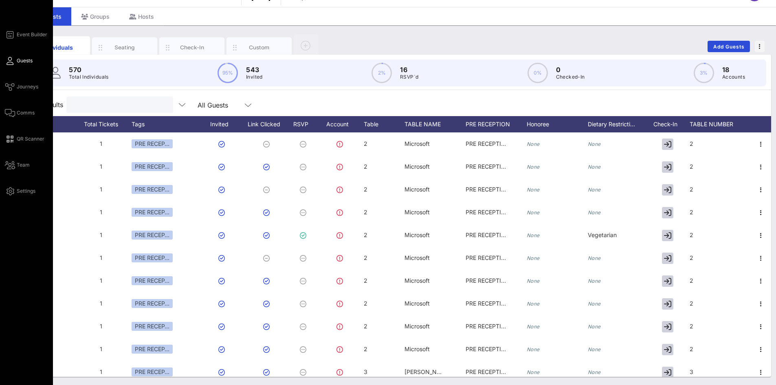
click at [13, 112] on icon at bounding box center [10, 112] width 10 height 1
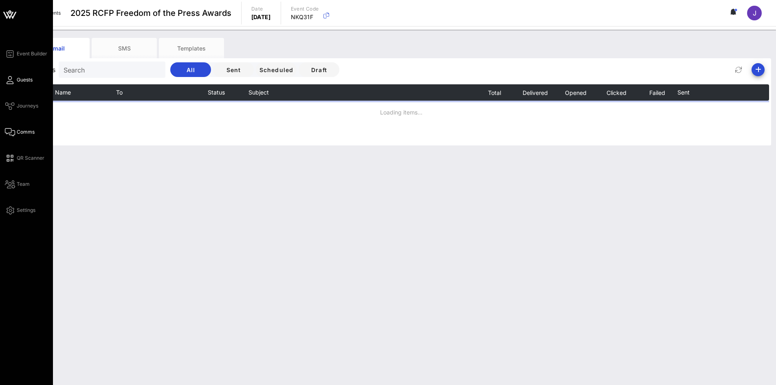
click at [17, 81] on span "Guests" at bounding box center [25, 79] width 16 height 7
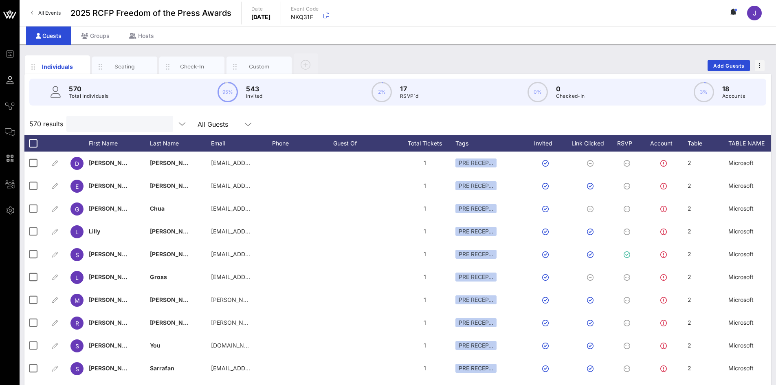
click at [106, 125] on input "text" at bounding box center [118, 124] width 95 height 11
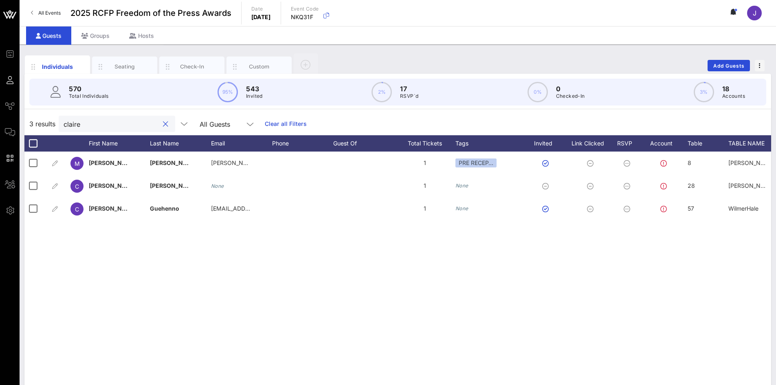
type input "claire"
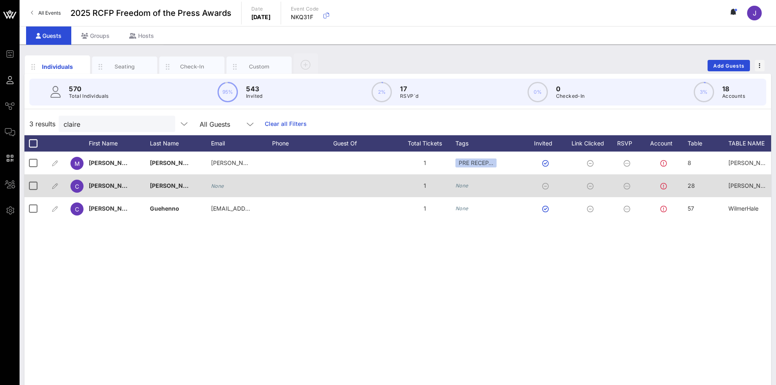
click at [221, 192] on div "None" at bounding box center [217, 185] width 13 height 23
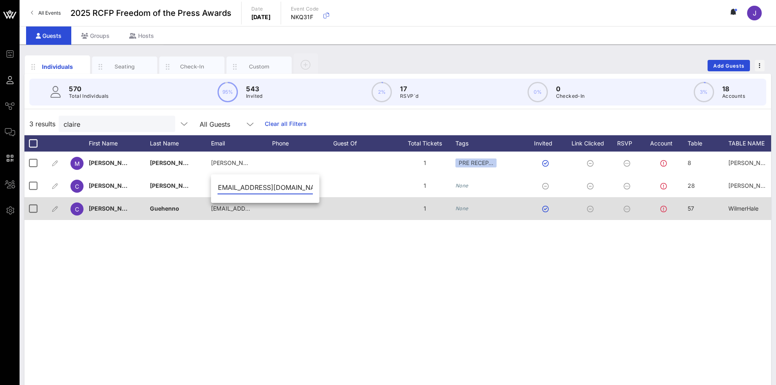
type input "[EMAIL_ADDRESS][DOMAIN_NAME]"
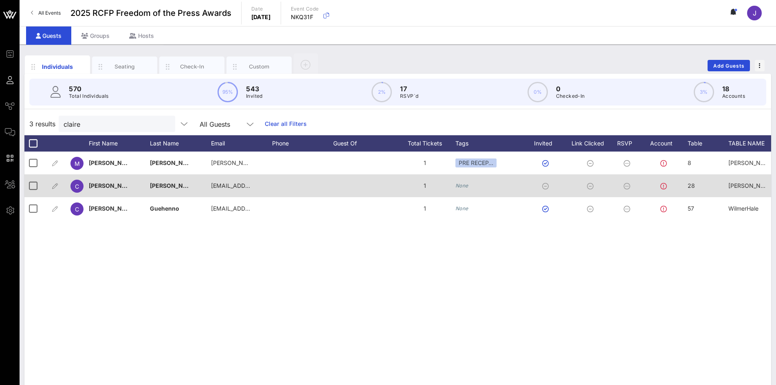
click at [545, 187] on icon at bounding box center [545, 186] width 7 height 7
click at [55, 187] on icon "button" at bounding box center [55, 186] width 10 height 10
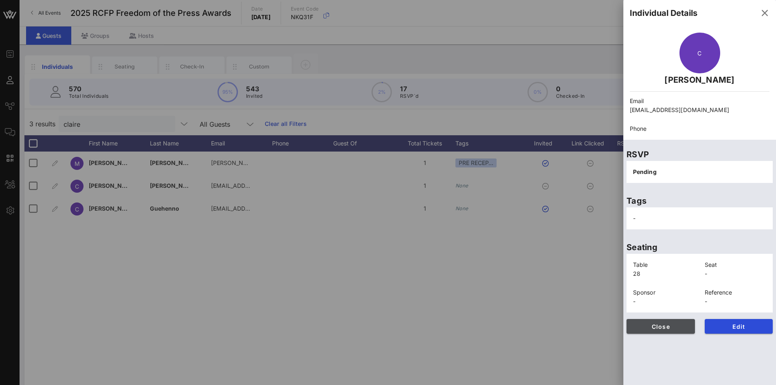
click at [690, 327] on button "Close" at bounding box center [660, 326] width 68 height 15
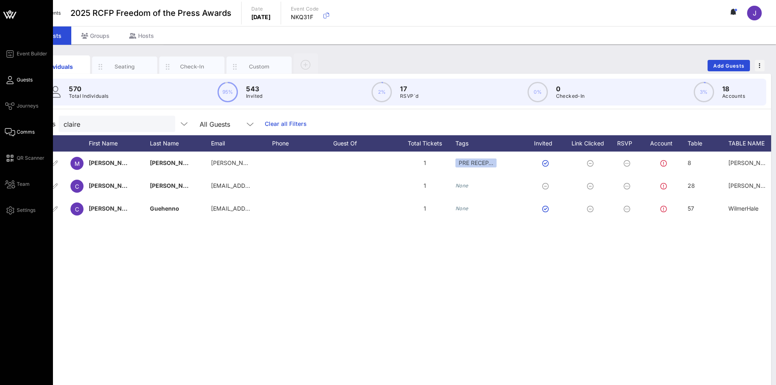
click at [26, 132] on span "Comms" at bounding box center [26, 131] width 18 height 7
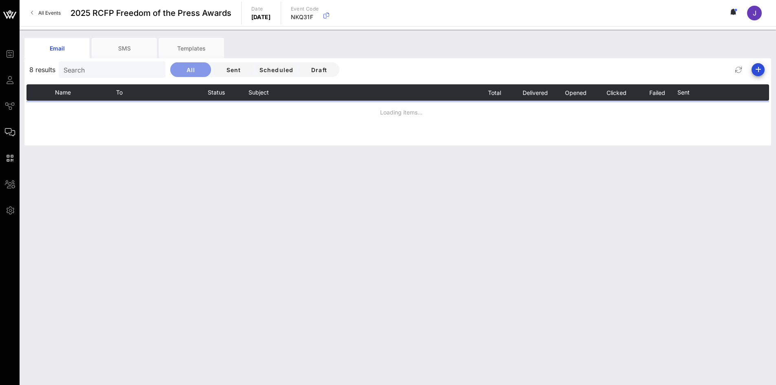
click at [190, 68] on span "All" at bounding box center [191, 69] width 28 height 7
click at [227, 68] on span "Sent" at bounding box center [234, 69] width 28 height 7
click at [740, 72] on icon "button" at bounding box center [738, 70] width 10 height 10
click at [749, 11] on div "J" at bounding box center [754, 13] width 15 height 15
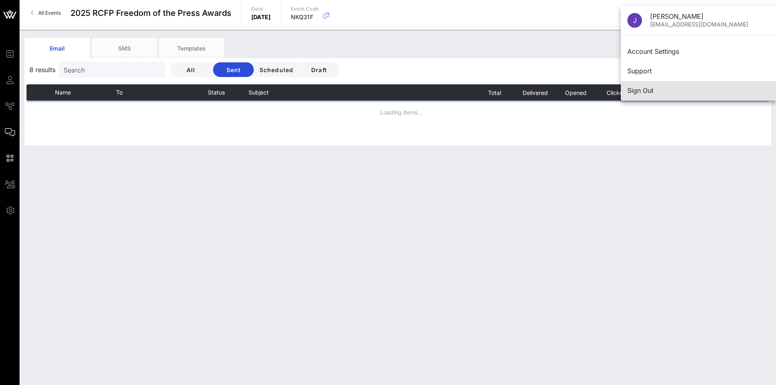
click at [667, 91] on div "Sign Out" at bounding box center [698, 91] width 142 height 8
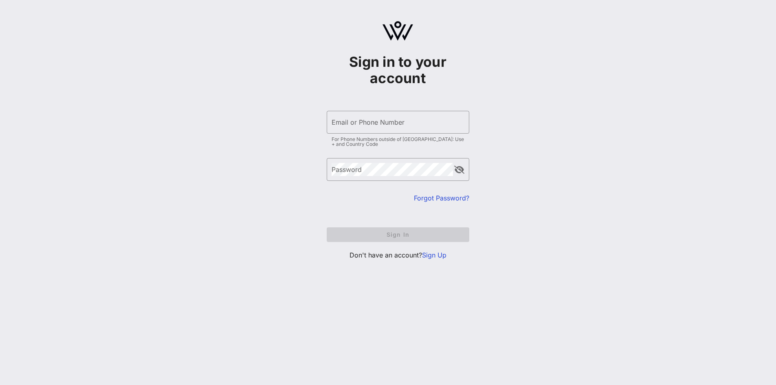
type input "[EMAIL_ADDRESS][DOMAIN_NAME]"
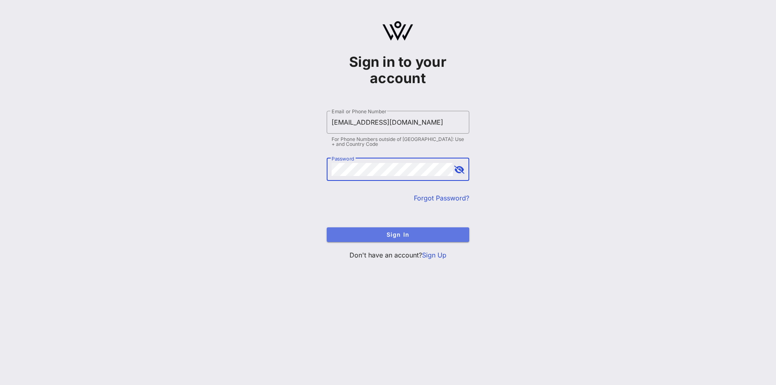
click at [400, 232] on span "Sign In" at bounding box center [398, 234] width 130 height 7
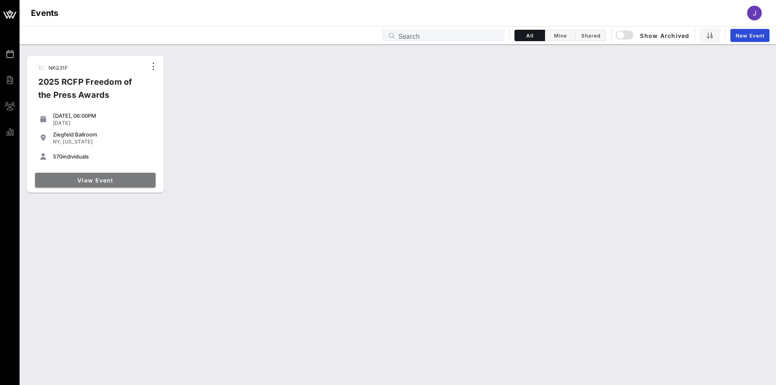
click at [125, 182] on span "View Event" at bounding box center [95, 180] width 114 height 7
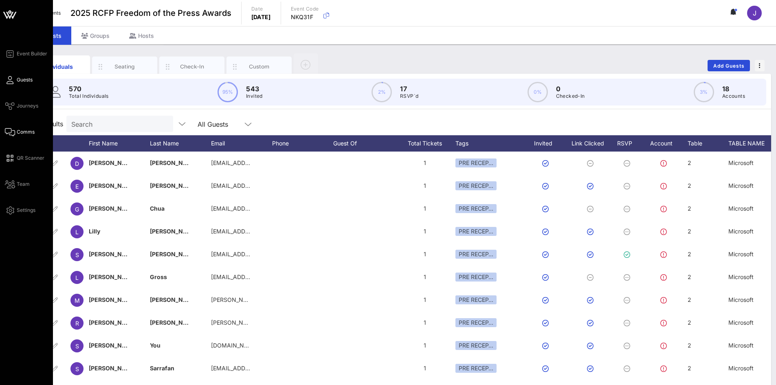
click at [22, 133] on span "Comms" at bounding box center [26, 131] width 18 height 7
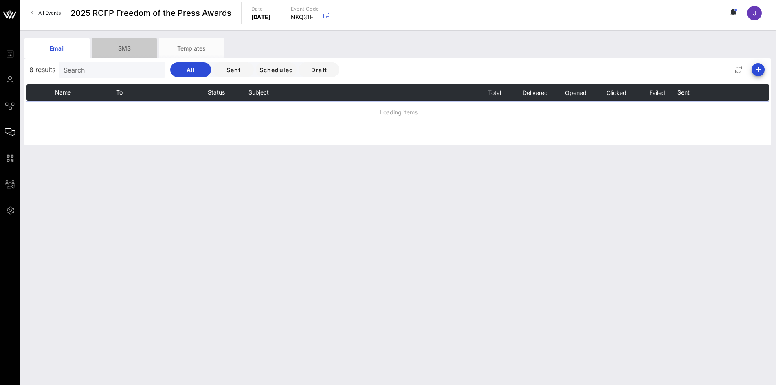
click at [122, 41] on div "SMS" at bounding box center [124, 48] width 65 height 20
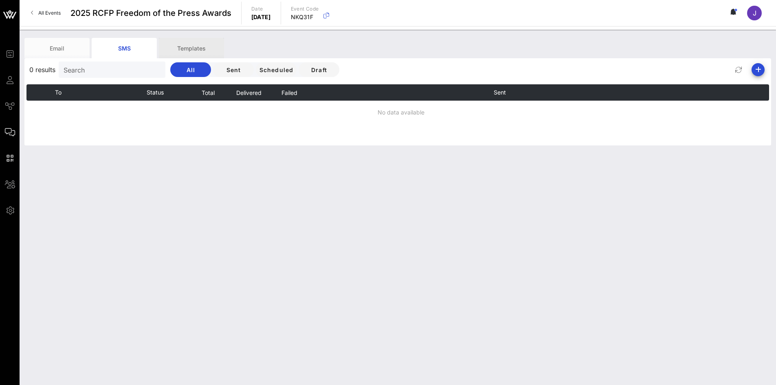
click at [180, 49] on div "Templates" at bounding box center [191, 48] width 65 height 20
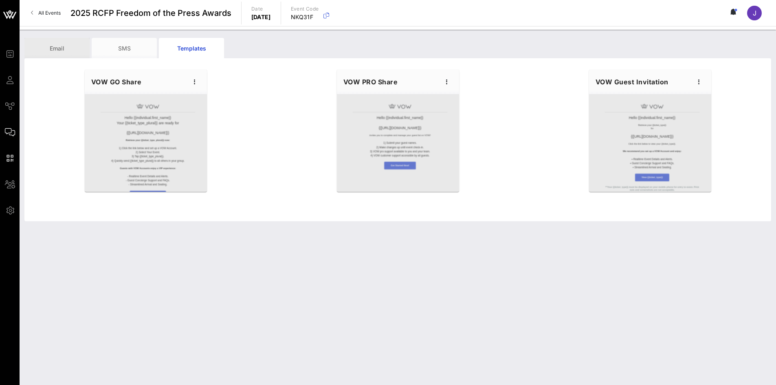
click at [62, 54] on div "Email" at bounding box center [56, 48] width 65 height 20
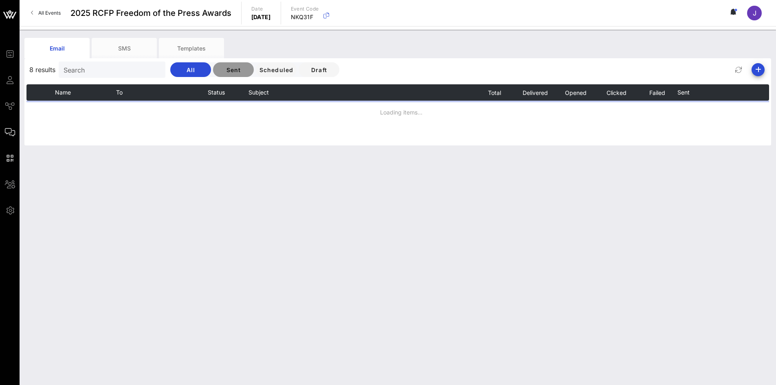
click at [213, 70] on button "Sent" at bounding box center [233, 69] width 41 height 15
click at [259, 71] on span "Scheduled" at bounding box center [276, 69] width 35 height 7
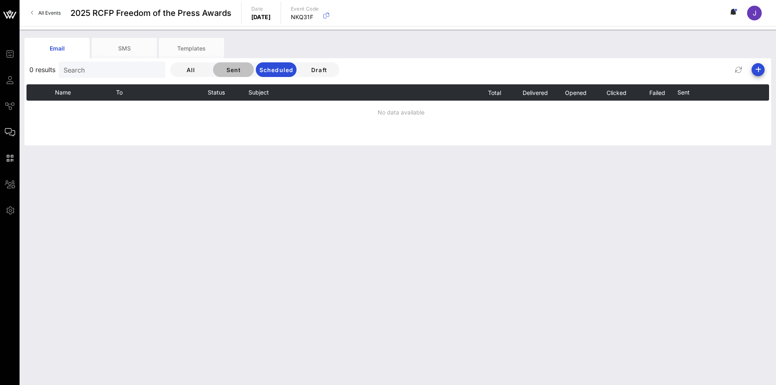
click at [223, 69] on span "Sent" at bounding box center [234, 69] width 28 height 7
click at [39, 69] on span "8 results" at bounding box center [42, 70] width 26 height 10
click at [32, 69] on span "8 results" at bounding box center [42, 70] width 26 height 10
click at [81, 69] on input "Search" at bounding box center [111, 69] width 95 height 11
click at [81, 69] on input "text" at bounding box center [111, 69] width 95 height 11
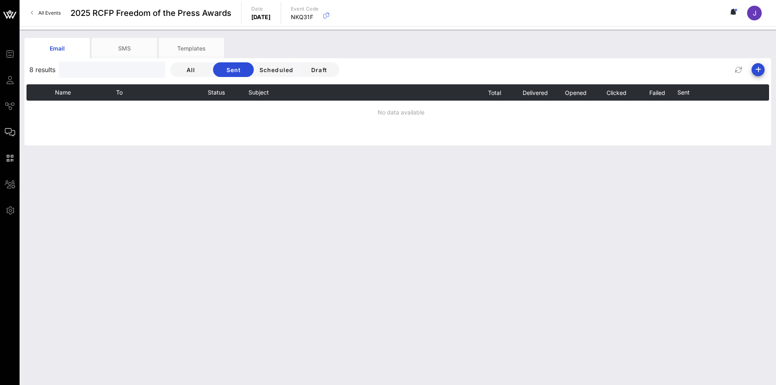
click at [264, 180] on div "Email SMS Templates 8 results All Sent Scheduled Draft Name To Status Subject T…" at bounding box center [398, 207] width 756 height 355
click at [181, 70] on span "All" at bounding box center [191, 69] width 28 height 7
click at [735, 70] on icon "button" at bounding box center [738, 70] width 10 height 10
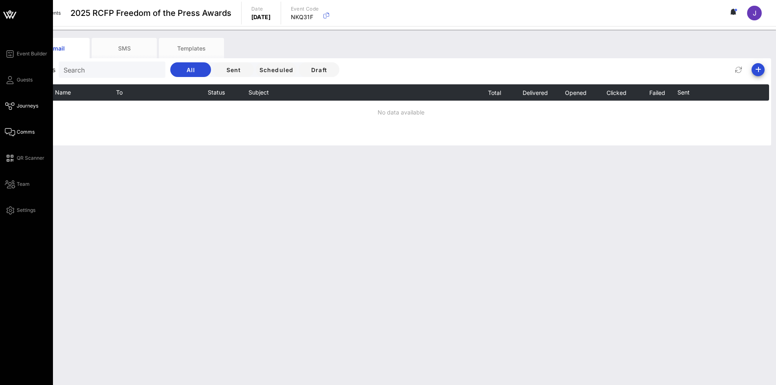
click at [23, 108] on span "Journeys" at bounding box center [28, 105] width 22 height 7
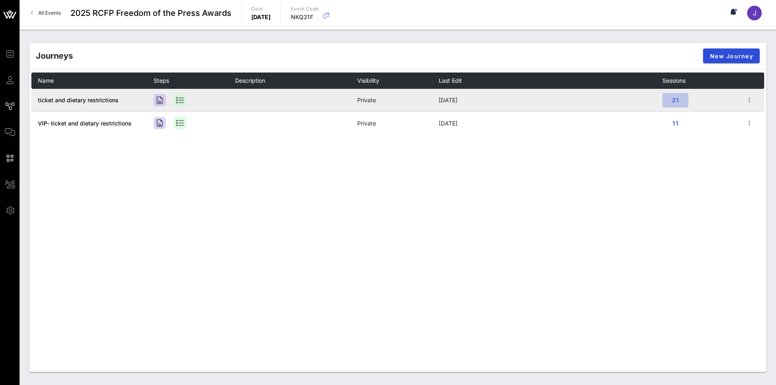
click at [678, 102] on span "21" at bounding box center [675, 100] width 13 height 7
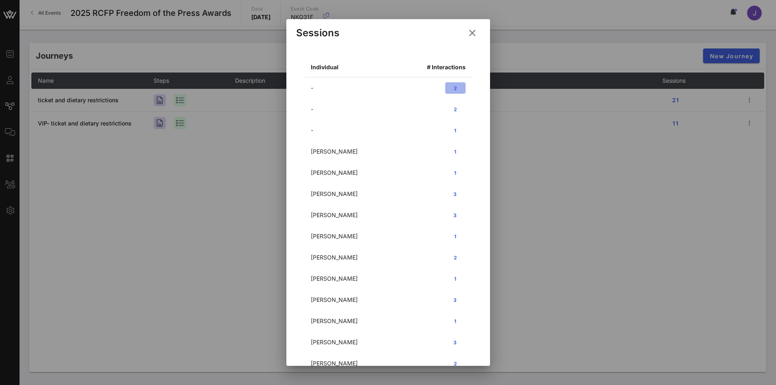
click at [450, 87] on span "2" at bounding box center [455, 88] width 10 height 6
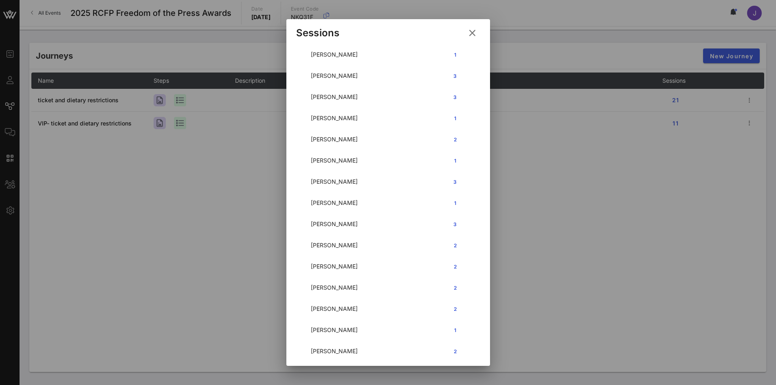
scroll to position [176, 0]
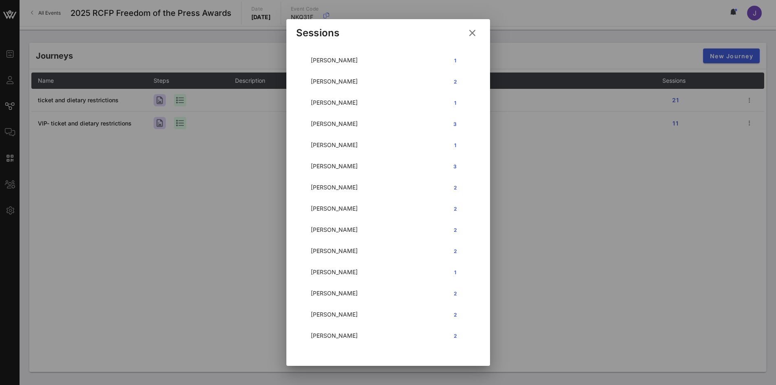
click at [473, 33] on icon at bounding box center [472, 33] width 11 height 10
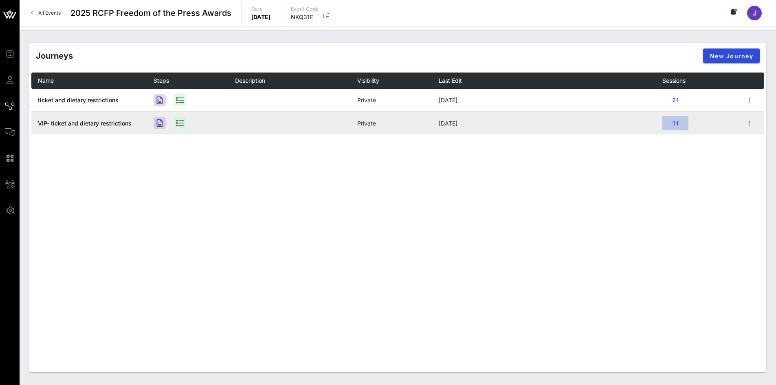
click at [674, 123] on span "11" at bounding box center [675, 123] width 13 height 7
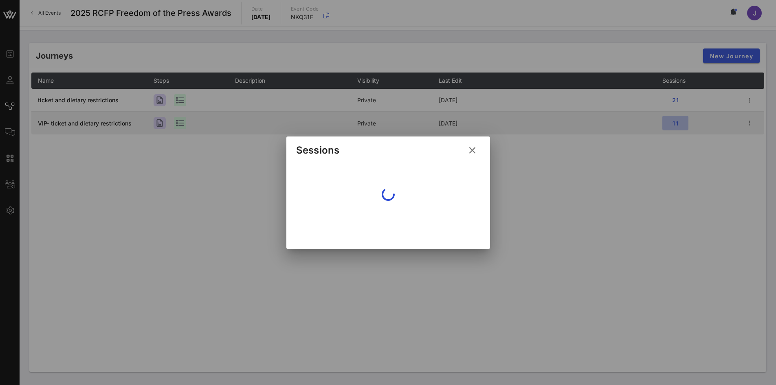
scroll to position [0, 0]
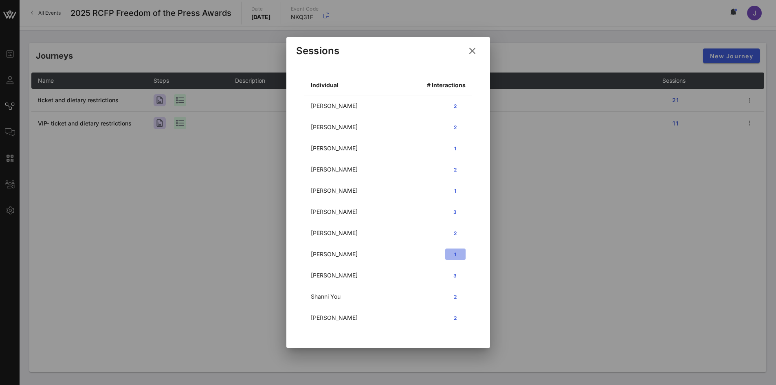
click at [454, 253] on span "1" at bounding box center [455, 254] width 10 height 6
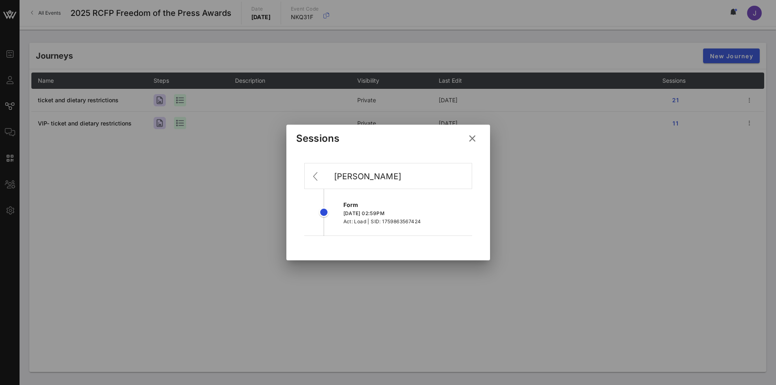
click at [398, 211] on div "[DATE] 02:59PM" at bounding box center [407, 213] width 129 height 8
click at [475, 140] on icon at bounding box center [472, 139] width 11 height 10
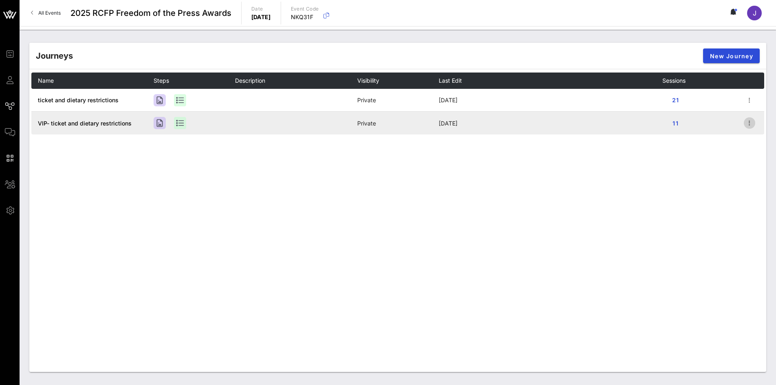
click at [749, 123] on icon "button" at bounding box center [749, 123] width 10 height 10
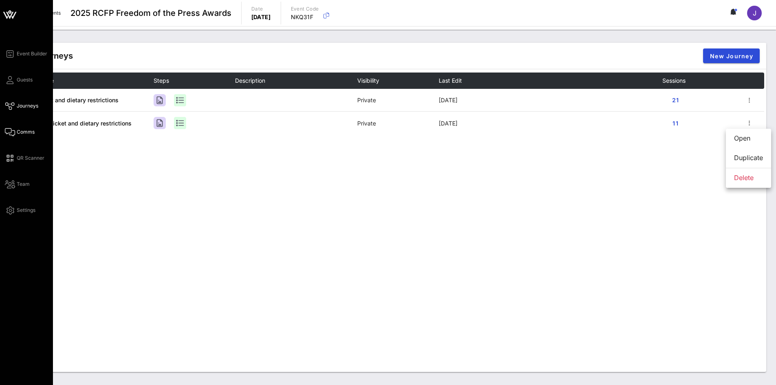
click at [23, 129] on span "Comms" at bounding box center [26, 131] width 18 height 7
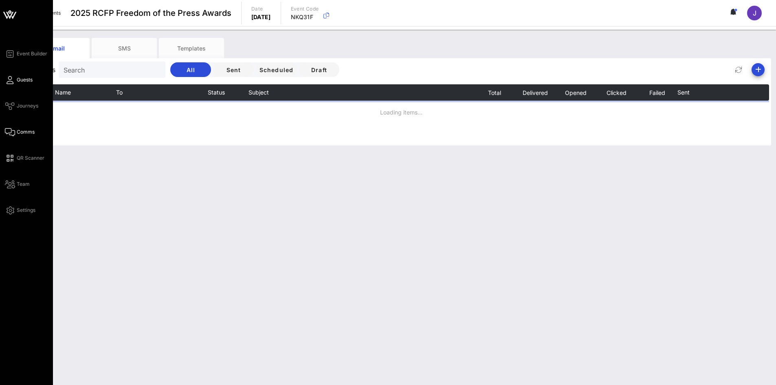
click at [17, 77] on span "Guests" at bounding box center [25, 79] width 16 height 7
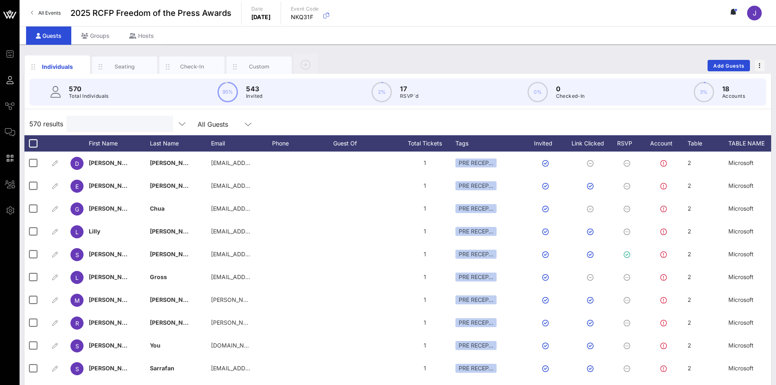
click at [113, 123] on input "text" at bounding box center [118, 124] width 95 height 11
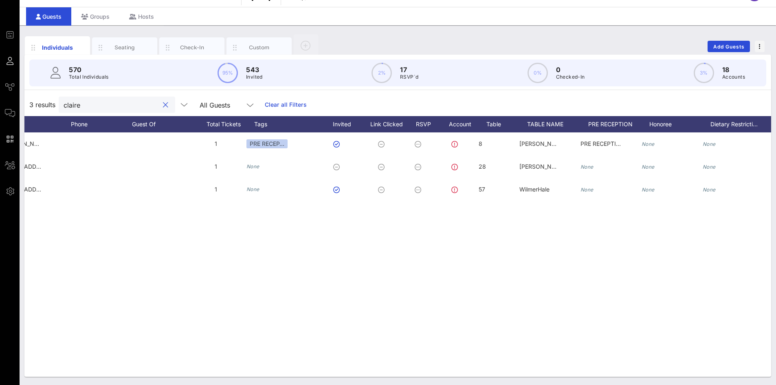
scroll to position [0, 215]
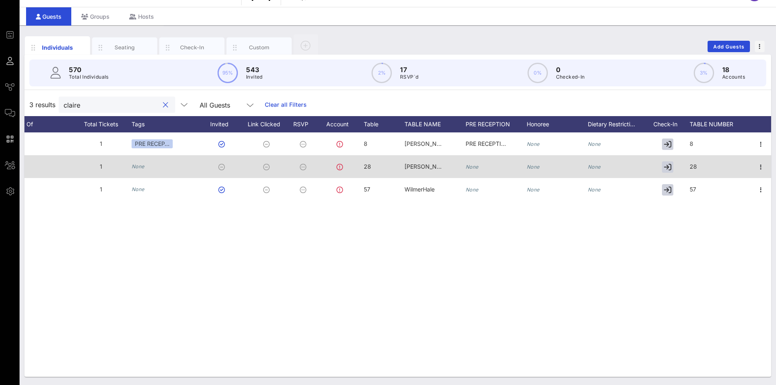
type input "claire"
click at [223, 169] on icon at bounding box center [221, 167] width 7 height 7
drag, startPoint x: 223, startPoint y: 169, endPoint x: 222, endPoint y: 164, distance: 5.0
click at [222, 164] on icon at bounding box center [221, 167] width 7 height 7
click at [753, 168] on div at bounding box center [761, 166] width 20 height 23
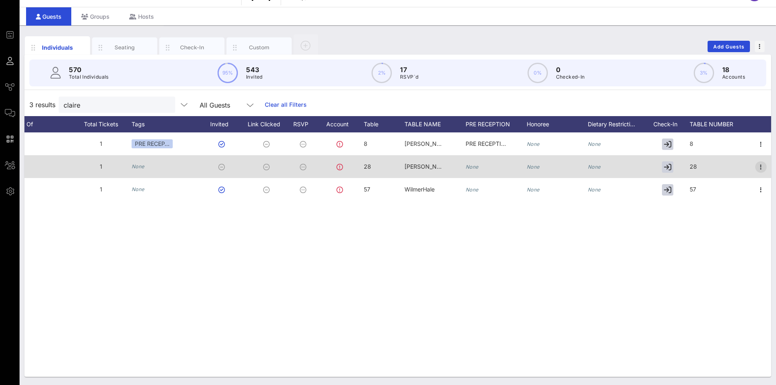
click at [766, 168] on div at bounding box center [761, 166] width 20 height 23
click at [762, 169] on icon "button" at bounding box center [761, 167] width 10 height 10
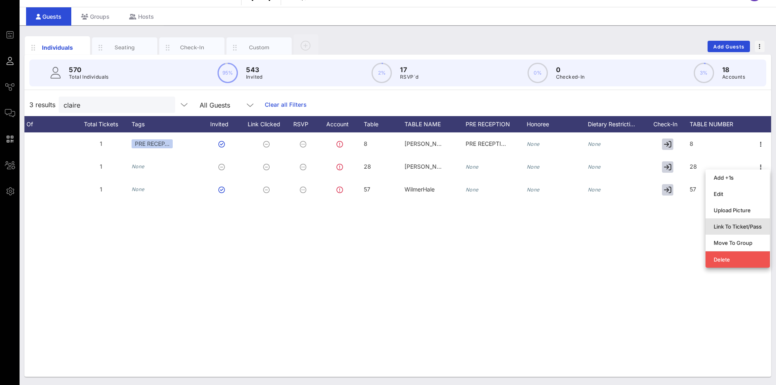
click at [740, 226] on div "Link To Ticket/Pass" at bounding box center [737, 226] width 48 height 7
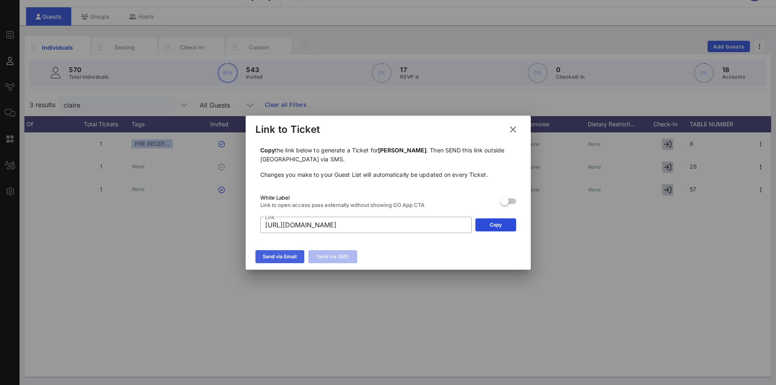
click at [286, 258] on div "Send via Email" at bounding box center [280, 256] width 34 height 8
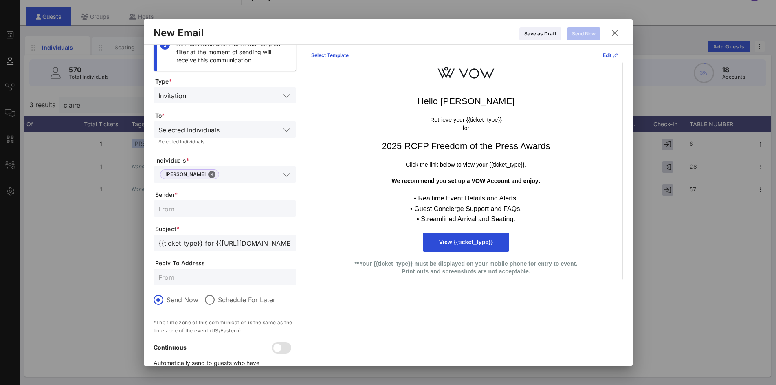
scroll to position [0, 0]
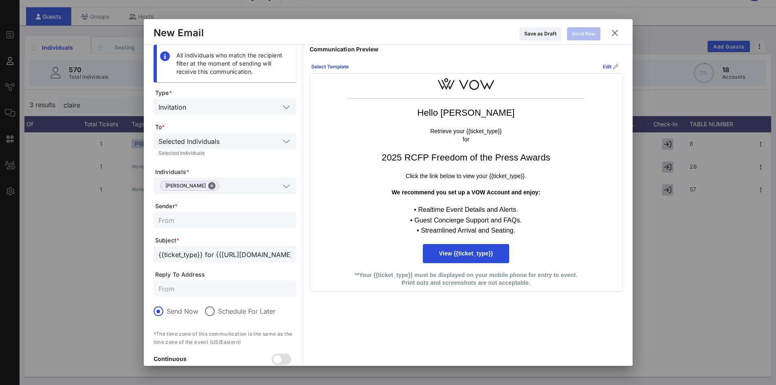
click at [227, 108] on input "text" at bounding box center [234, 106] width 90 height 11
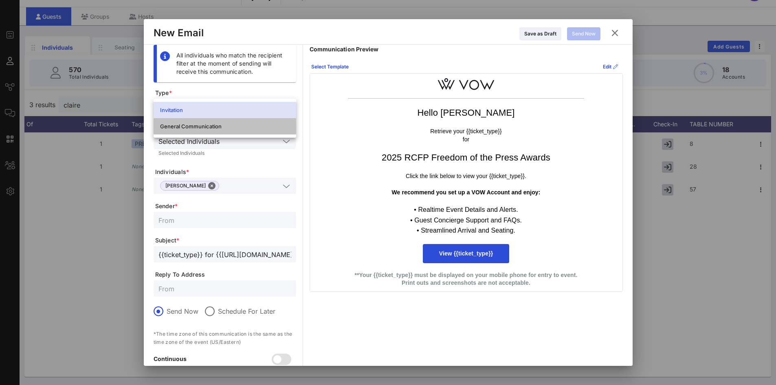
click at [212, 124] on div "General Communication" at bounding box center [225, 126] width 130 height 7
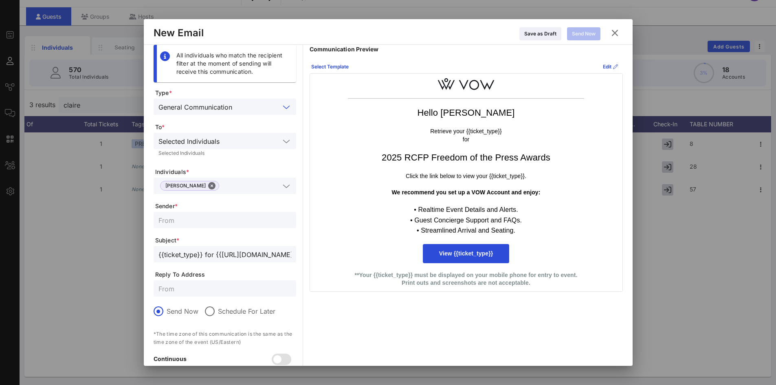
click at [228, 109] on div "General Communication" at bounding box center [195, 106] width 74 height 7
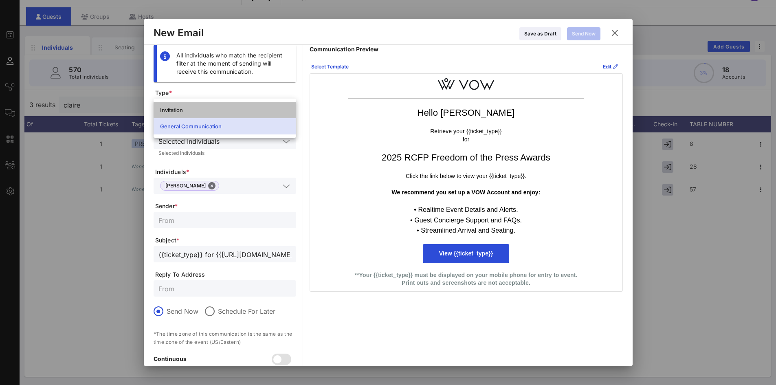
click at [221, 111] on div "Invitation" at bounding box center [225, 110] width 130 height 7
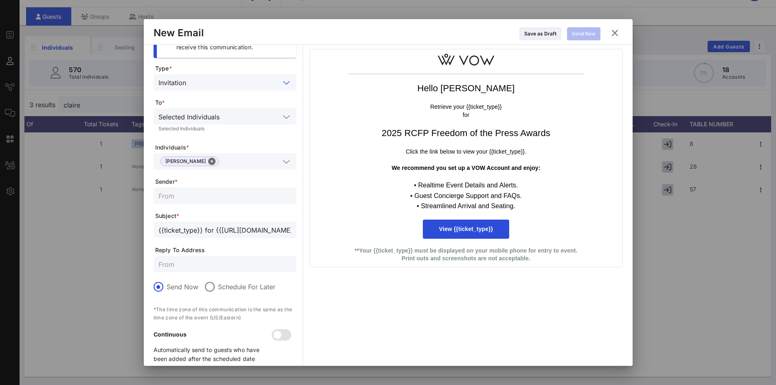
scroll to position [37, 0]
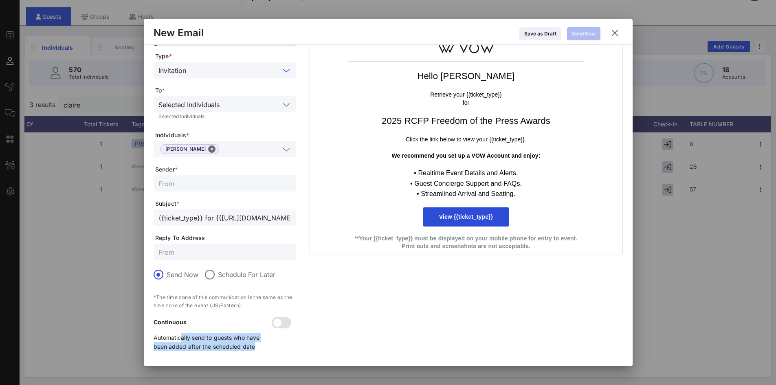
drag, startPoint x: 180, startPoint y: 338, endPoint x: 263, endPoint y: 351, distance: 84.9
click at [263, 351] on p "Automatically send to guests who have been added after the scheduled date" at bounding box center [214, 342] width 120 height 18
click at [263, 352] on div "Continuous Automatically send to guests who have been added after the scheduled…" at bounding box center [214, 338] width 120 height 40
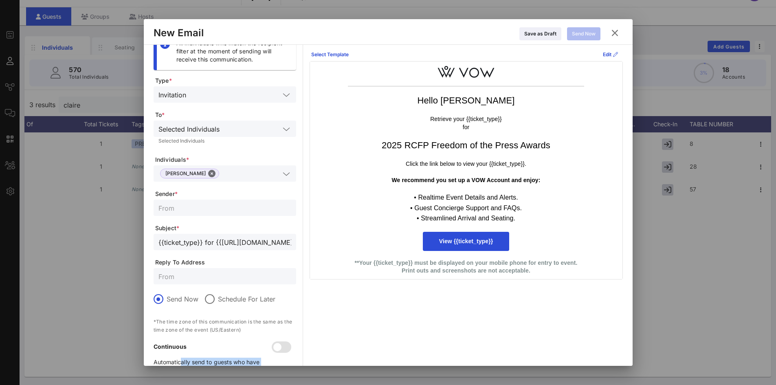
scroll to position [0, 0]
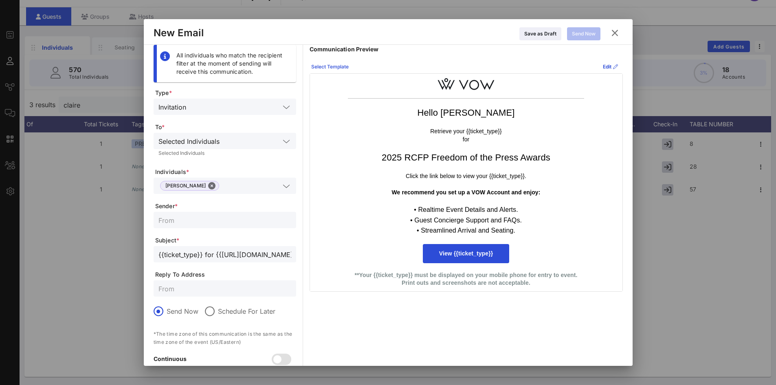
click at [326, 69] on div "Select Template" at bounding box center [329, 67] width 37 height 8
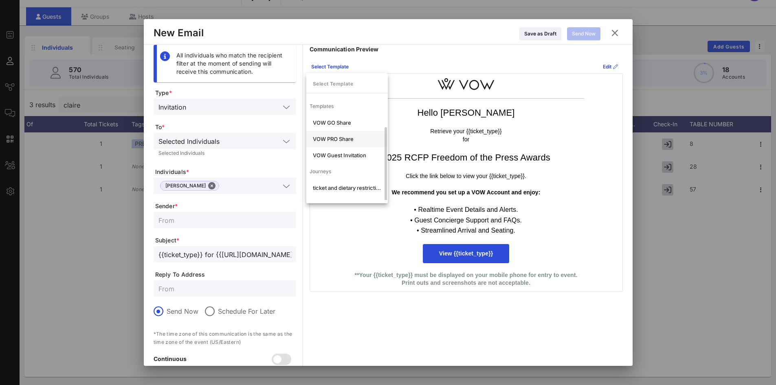
scroll to position [15, 0]
click at [361, 170] on div "ticket and dietary restrictions" at bounding box center [347, 172] width 68 height 7
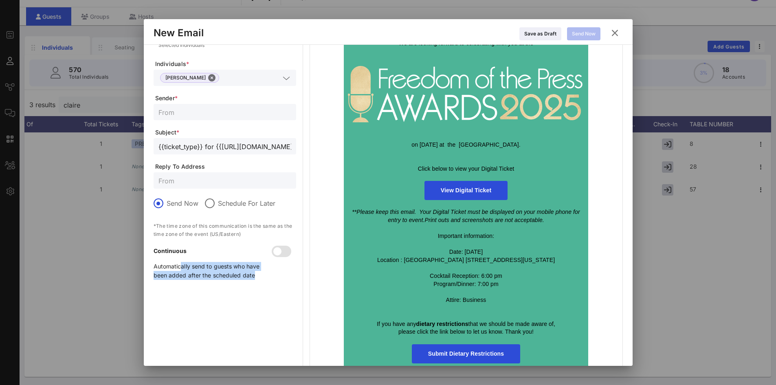
scroll to position [118, 0]
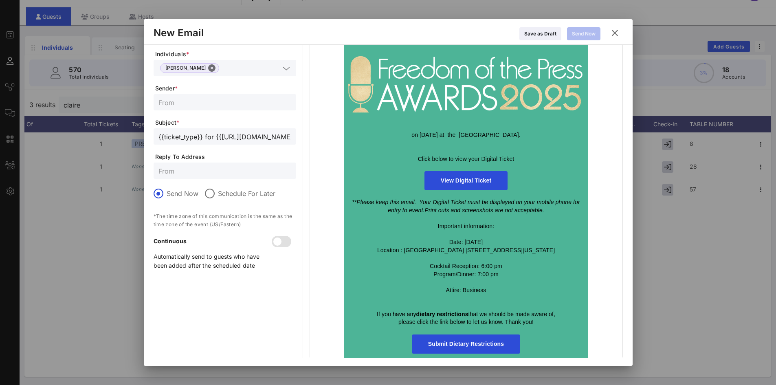
click at [314, 313] on div "[PERSON_NAME], We are looking forward to celebrating with you at the on [DATE] …" at bounding box center [466, 156] width 312 height 401
click at [173, 191] on label "Send Now" at bounding box center [183, 193] width 32 height 8
click at [180, 165] on input "text" at bounding box center [224, 170] width 133 height 11
type input "[EMAIL_ADDRESS][DOMAIN_NAME]"
click at [240, 292] on div "All individuals who match the recipient filter at the moment of sending will re…" at bounding box center [225, 142] width 143 height 430
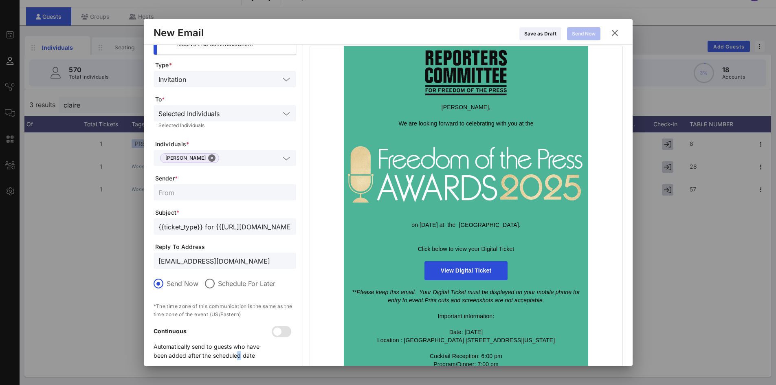
scroll to position [0, 0]
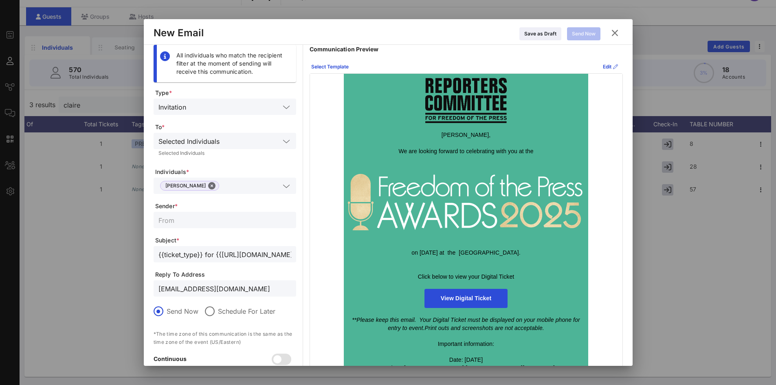
click at [226, 224] on input "text" at bounding box center [224, 220] width 133 height 11
type input "Reporters Committee for Freedom of the Press"
click at [588, 35] on div "Send Now" at bounding box center [584, 34] width 24 height 8
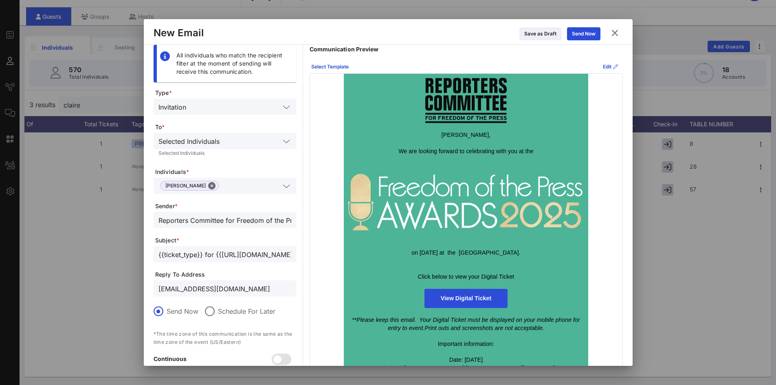
click at [287, 188] on icon at bounding box center [286, 186] width 7 height 10
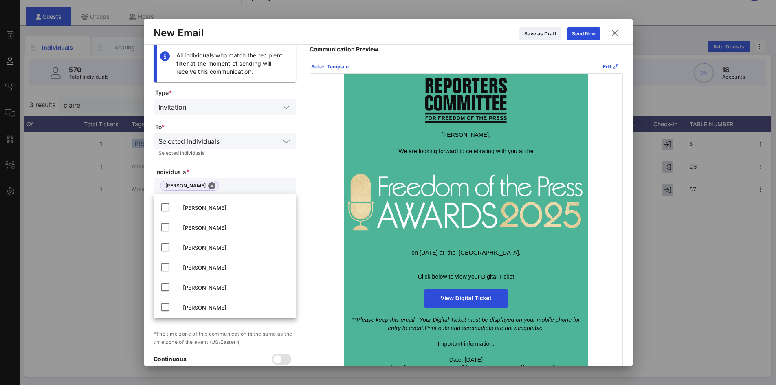
click at [235, 188] on input "text" at bounding box center [250, 185] width 57 height 11
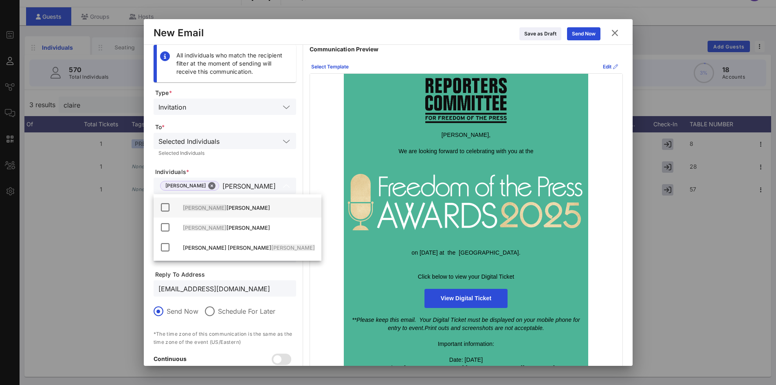
click at [202, 206] on div "[PERSON_NAME]" at bounding box center [249, 207] width 132 height 7
click at [169, 207] on icon at bounding box center [165, 207] width 10 height 10
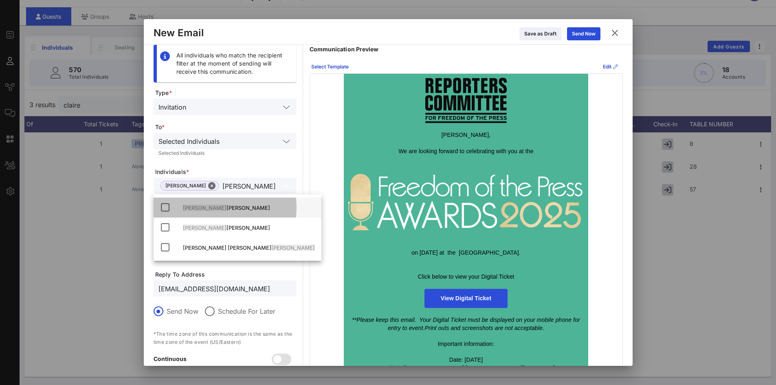
click at [163, 207] on icon at bounding box center [165, 207] width 10 height 10
drag, startPoint x: 174, startPoint y: 206, endPoint x: 180, endPoint y: 205, distance: 5.4
click at [175, 206] on div "[PERSON_NAME]" at bounding box center [238, 208] width 168 height 20
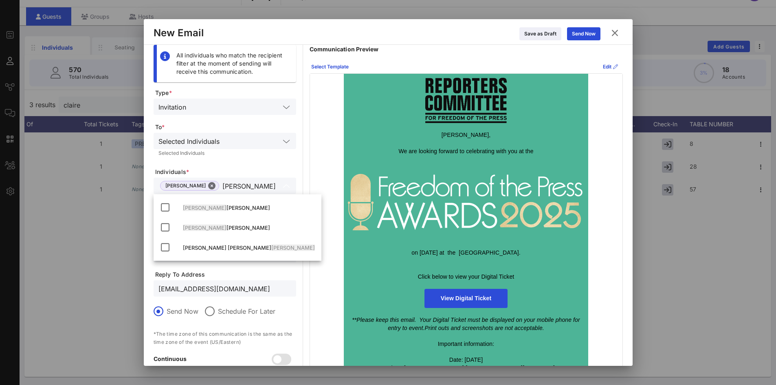
click at [244, 182] on input "[PERSON_NAME]" at bounding box center [250, 185] width 57 height 11
click at [244, 194] on div "[PERSON_NAME] [PERSON_NAME]" at bounding box center [224, 186] width 133 height 16
click at [244, 191] on input "[PERSON_NAME]" at bounding box center [250, 185] width 57 height 11
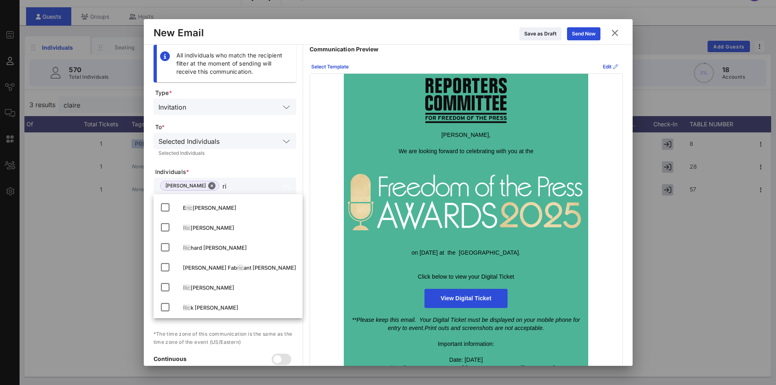
type input "r"
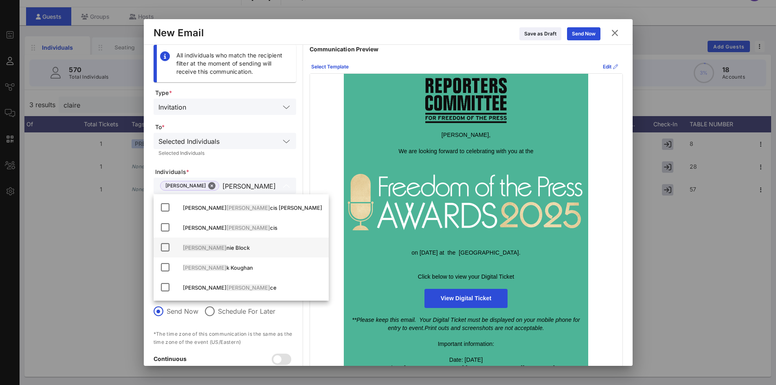
click at [166, 247] on icon at bounding box center [165, 247] width 10 height 10
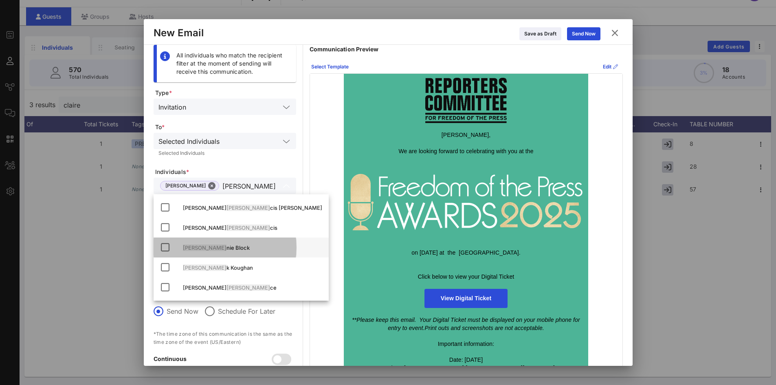
click at [167, 246] on icon at bounding box center [165, 247] width 10 height 10
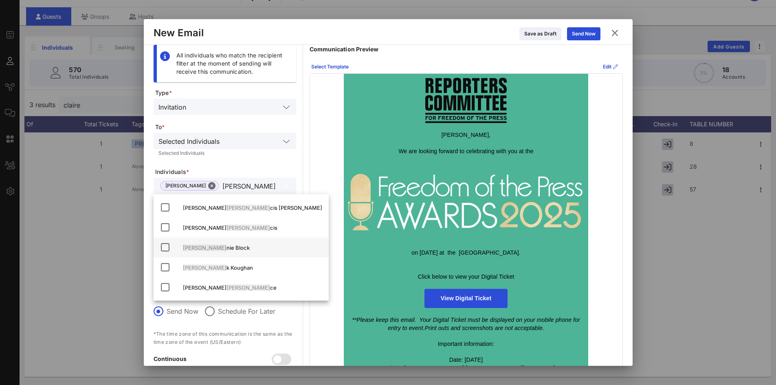
drag, startPoint x: 205, startPoint y: 243, endPoint x: 231, endPoint y: 226, distance: 30.6
click at [206, 243] on div "[PERSON_NAME] Block" at bounding box center [252, 247] width 139 height 13
click at [243, 184] on input "[PERSON_NAME]" at bounding box center [250, 185] width 57 height 11
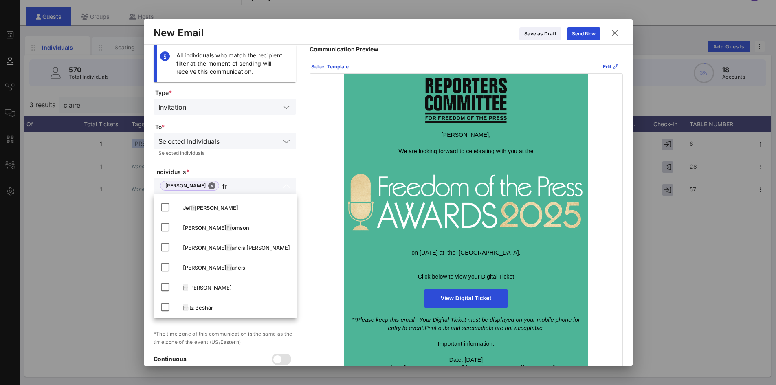
type input "f"
click at [119, 205] on div at bounding box center [388, 192] width 776 height 385
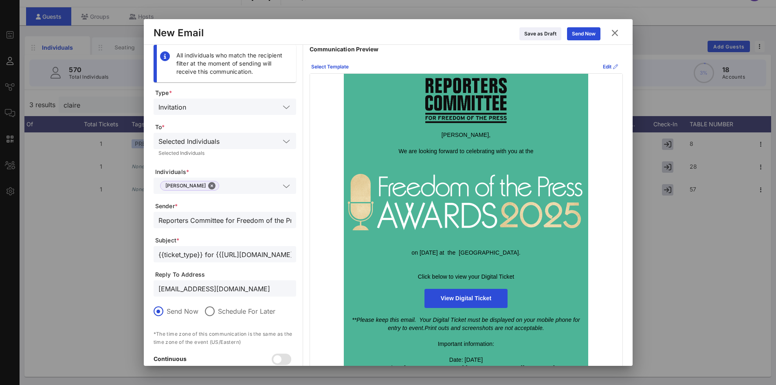
scroll to position [118, 0]
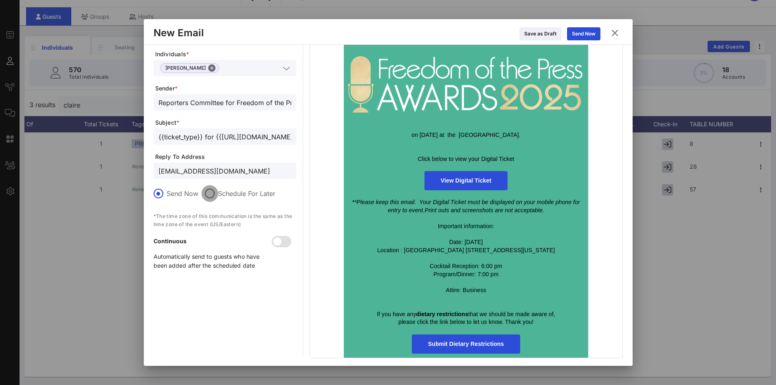
click at [211, 198] on div at bounding box center [210, 194] width 14 height 14
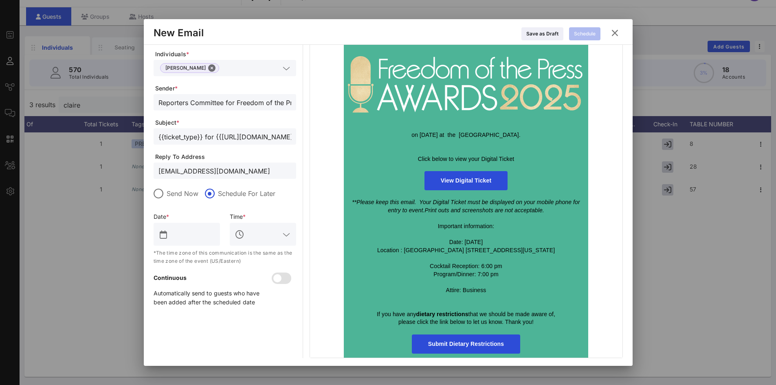
click at [173, 195] on label "Send Now" at bounding box center [183, 193] width 32 height 8
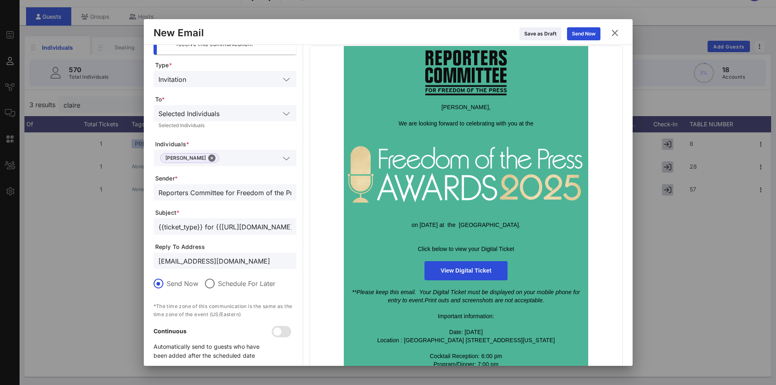
scroll to position [0, 0]
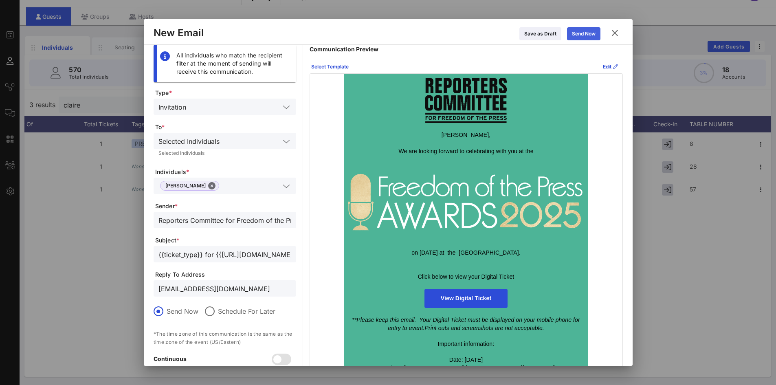
click at [588, 35] on div "Send Now" at bounding box center [584, 34] width 24 height 8
click at [211, 188] on button "Close" at bounding box center [211, 185] width 7 height 7
click at [210, 185] on button "Close" at bounding box center [211, 185] width 7 height 7
click at [614, 30] on icon at bounding box center [614, 33] width 11 height 10
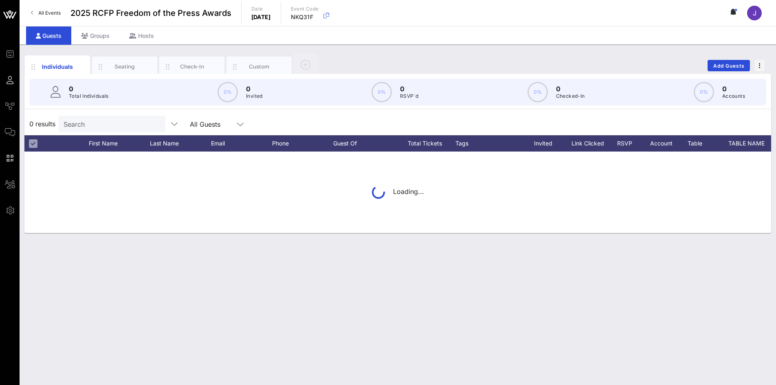
click at [105, 123] on input "Search" at bounding box center [111, 124] width 95 height 11
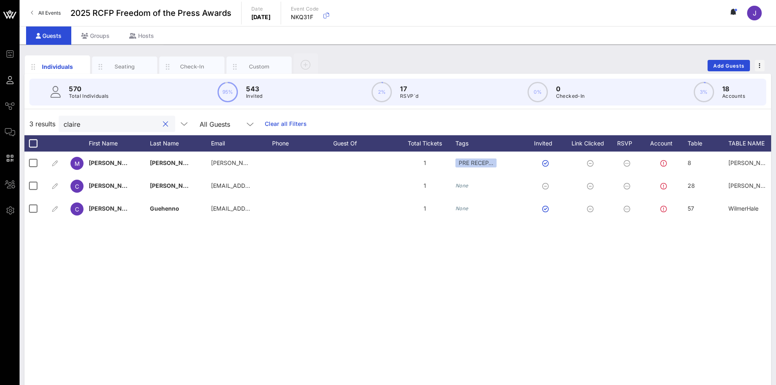
drag, startPoint x: 94, startPoint y: 131, endPoint x: 42, endPoint y: 122, distance: 53.0
click at [42, 122] on div "3 results claire All Guests Clear all Filters" at bounding box center [397, 123] width 746 height 23
drag, startPoint x: 108, startPoint y: 127, endPoint x: 97, endPoint y: 122, distance: 12.8
click at [107, 127] on input "claire" at bounding box center [111, 124] width 95 height 11
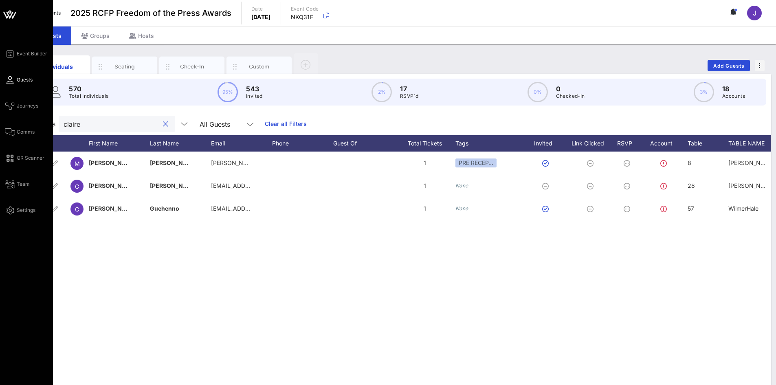
type input "claire"
click at [11, 138] on div "Event Builder Guests Journeys Comms QR Scanner Team Settings" at bounding box center [29, 132] width 48 height 166
click at [21, 128] on span "Comms" at bounding box center [26, 131] width 18 height 7
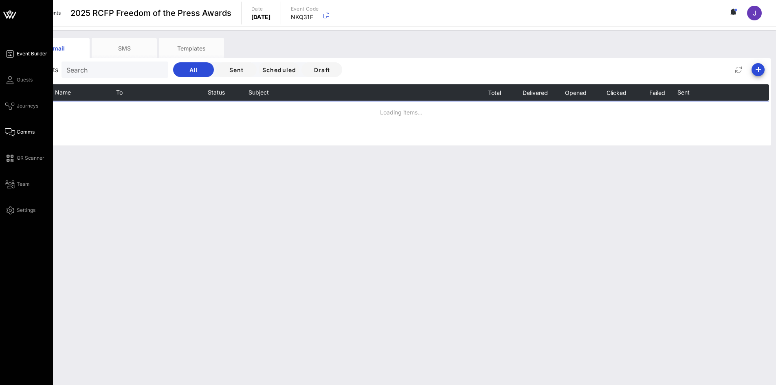
click at [14, 55] on link "Event Builder" at bounding box center [26, 54] width 42 height 10
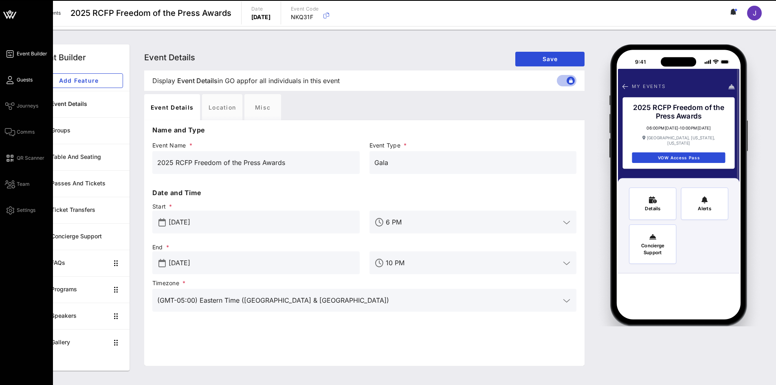
click at [23, 78] on span "Guests" at bounding box center [25, 79] width 16 height 7
